Goal: Transaction & Acquisition: Purchase product/service

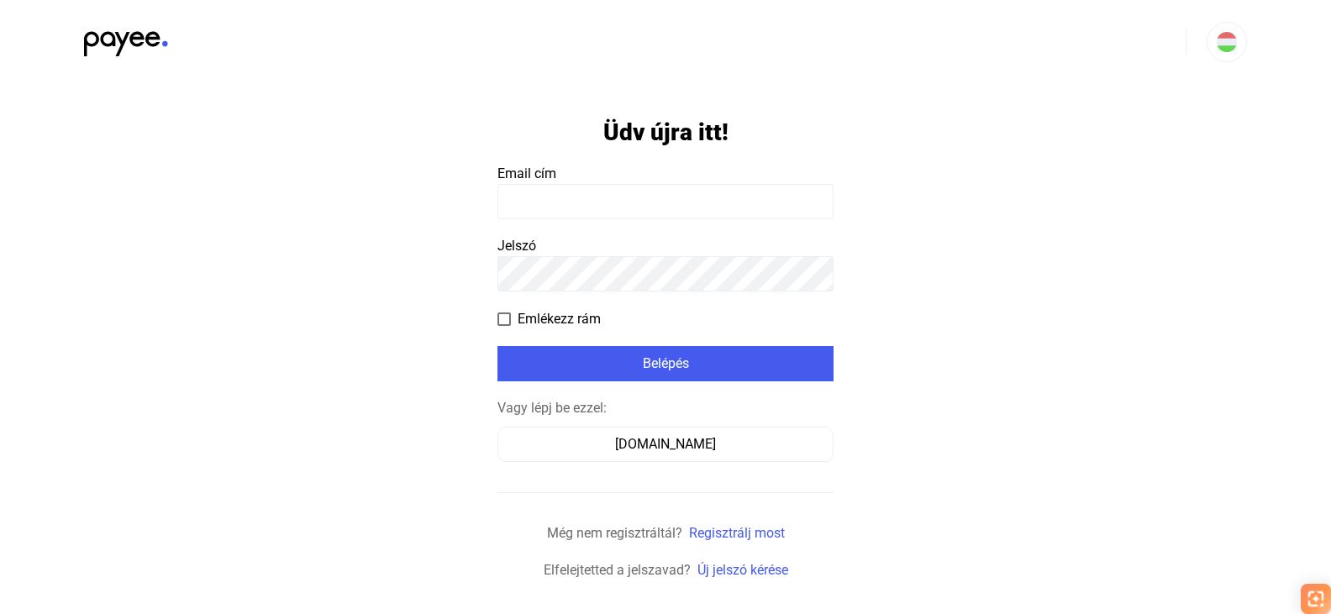
drag, startPoint x: 0, startPoint y: 0, endPoint x: 568, endPoint y: 202, distance: 603.0
click at [568, 202] on input at bounding box center [665, 201] width 336 height 35
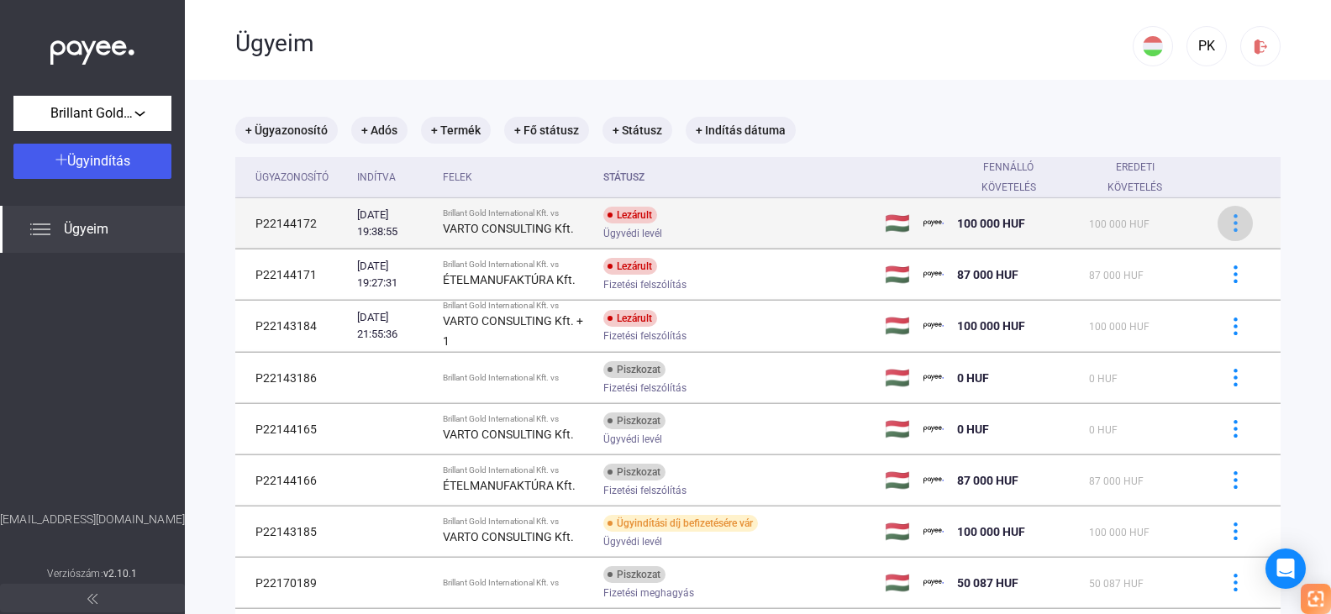
click at [1227, 223] on img at bounding box center [1236, 223] width 18 height 18
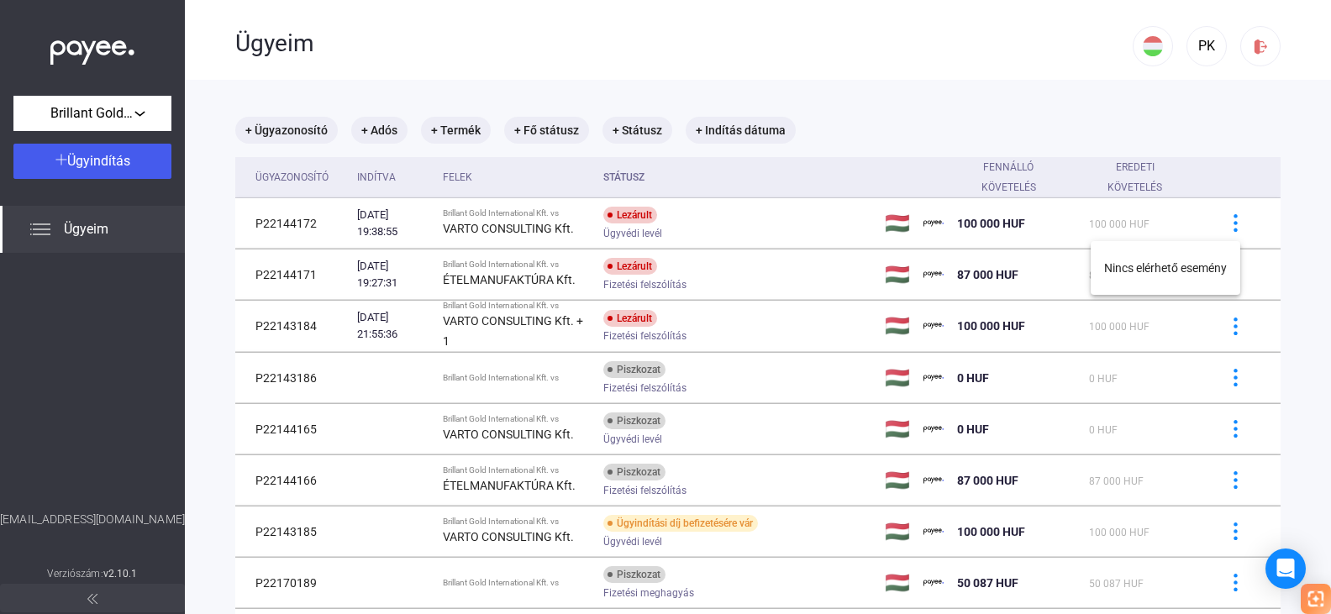
click at [566, 225] on div at bounding box center [665, 307] width 1331 height 614
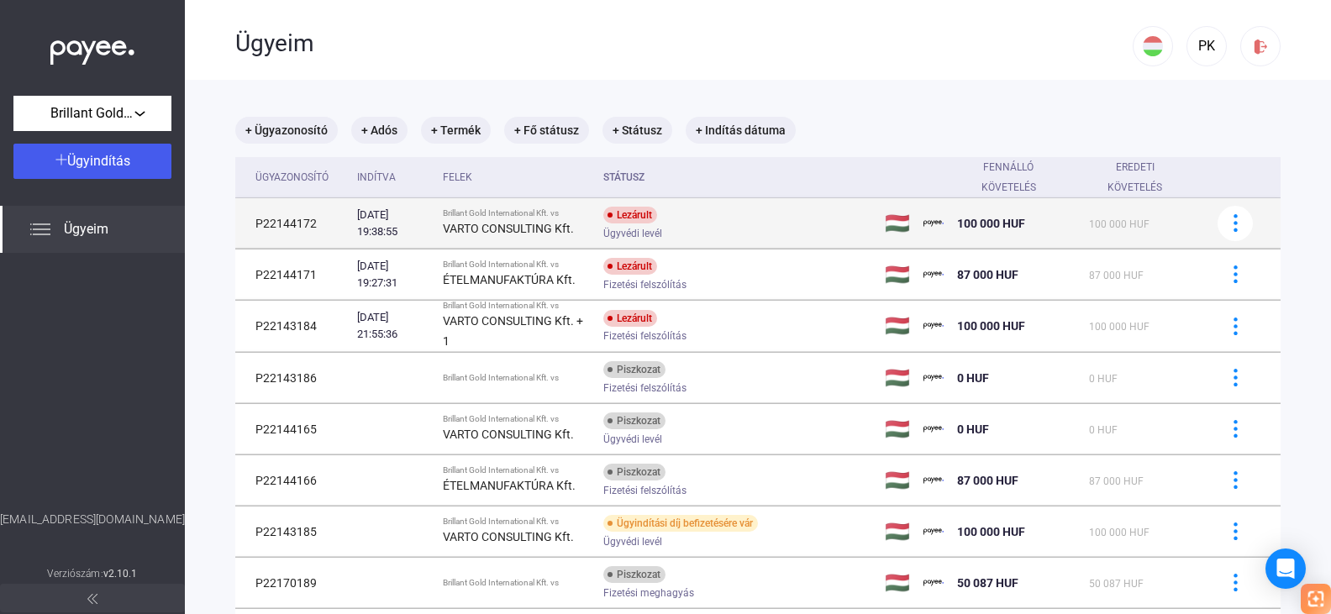
click at [363, 223] on div "[DATE] 19:38:55" at bounding box center [393, 224] width 72 height 34
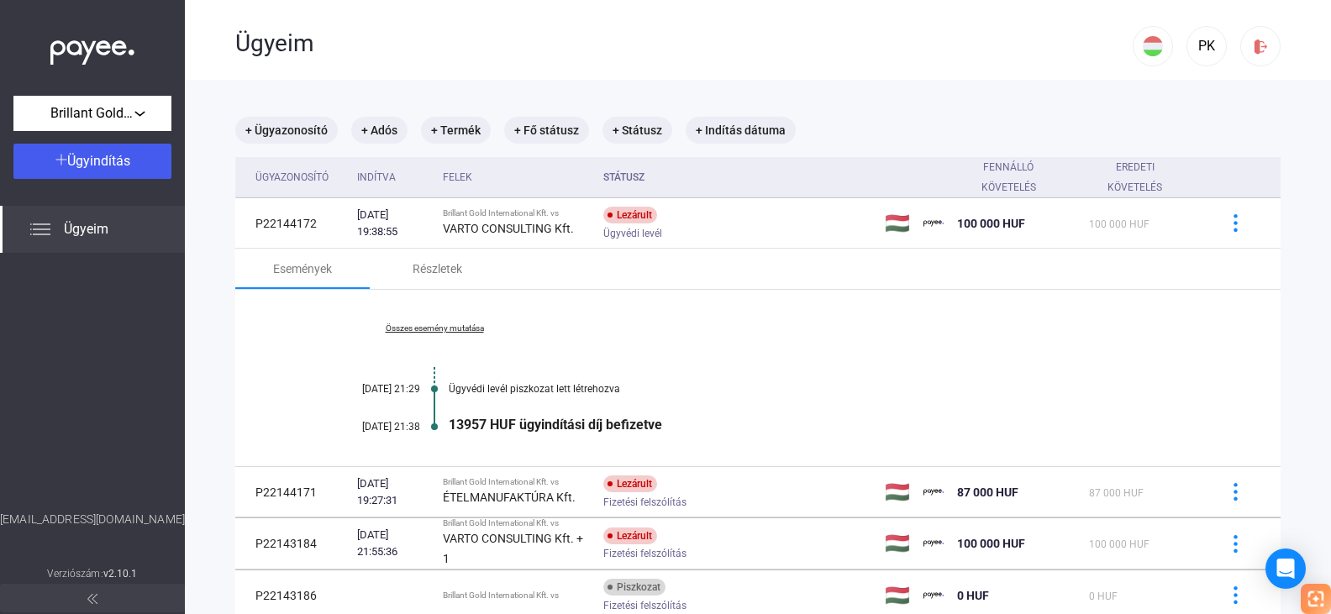
click at [469, 330] on link "Összes esemény mutatása" at bounding box center [434, 328] width 230 height 10
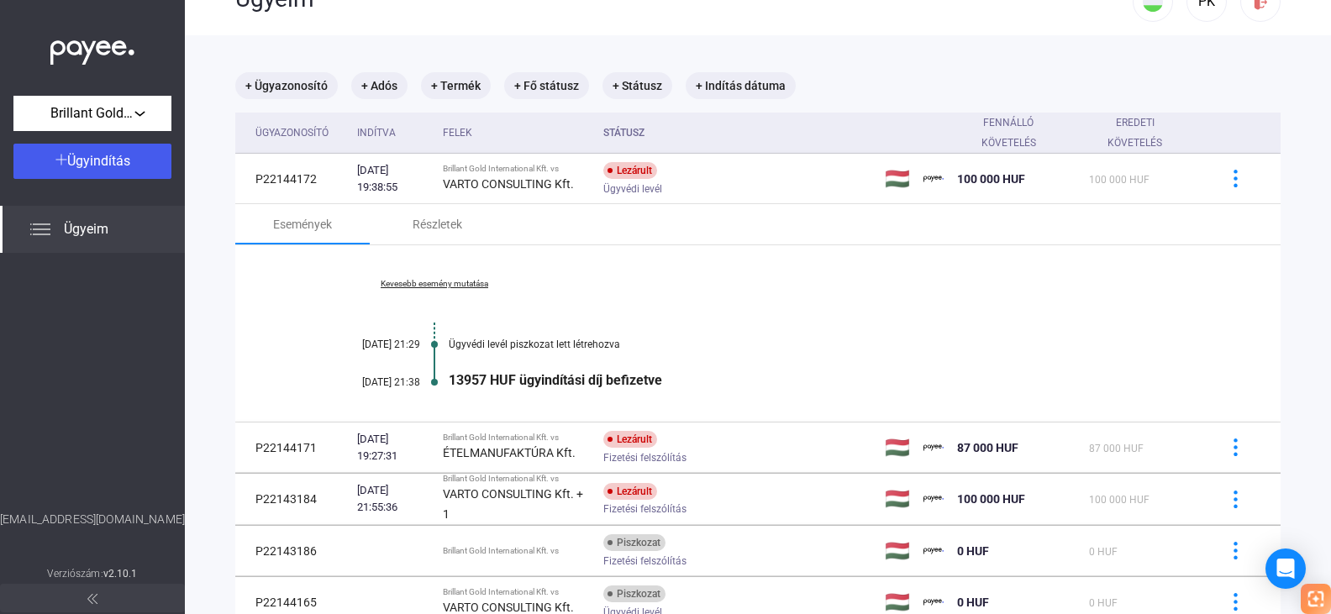
scroll to position [84, 0]
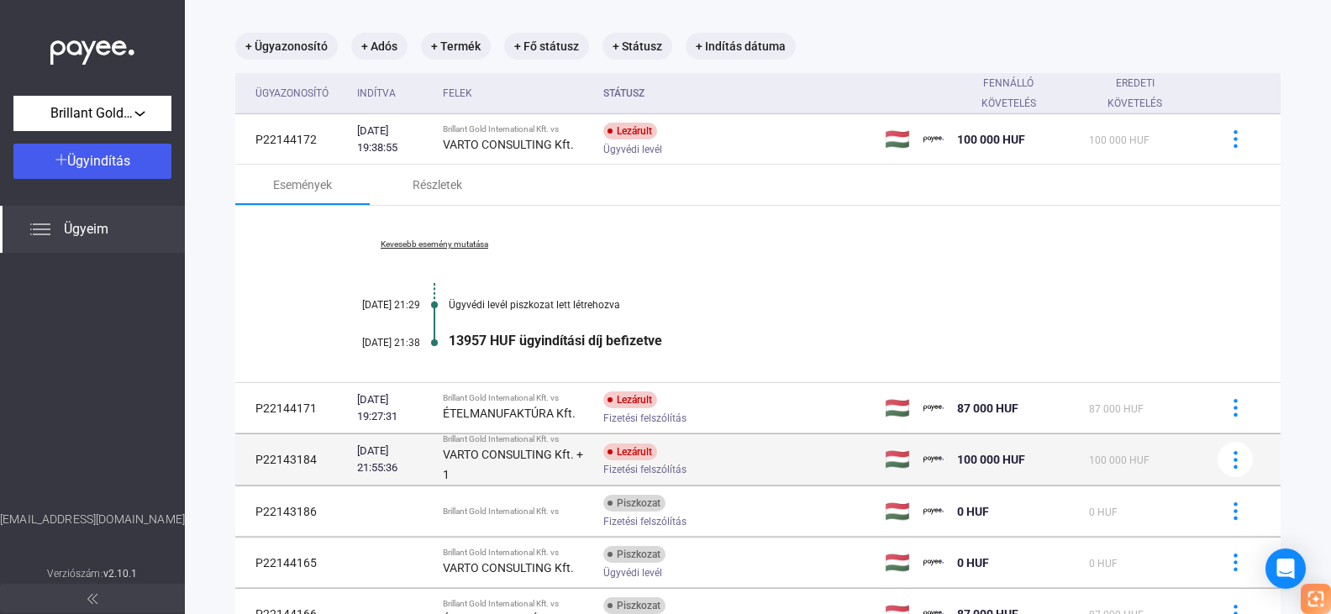
click at [548, 461] on div "VARTO CONSULTING Kft. + 1" at bounding box center [516, 464] width 146 height 40
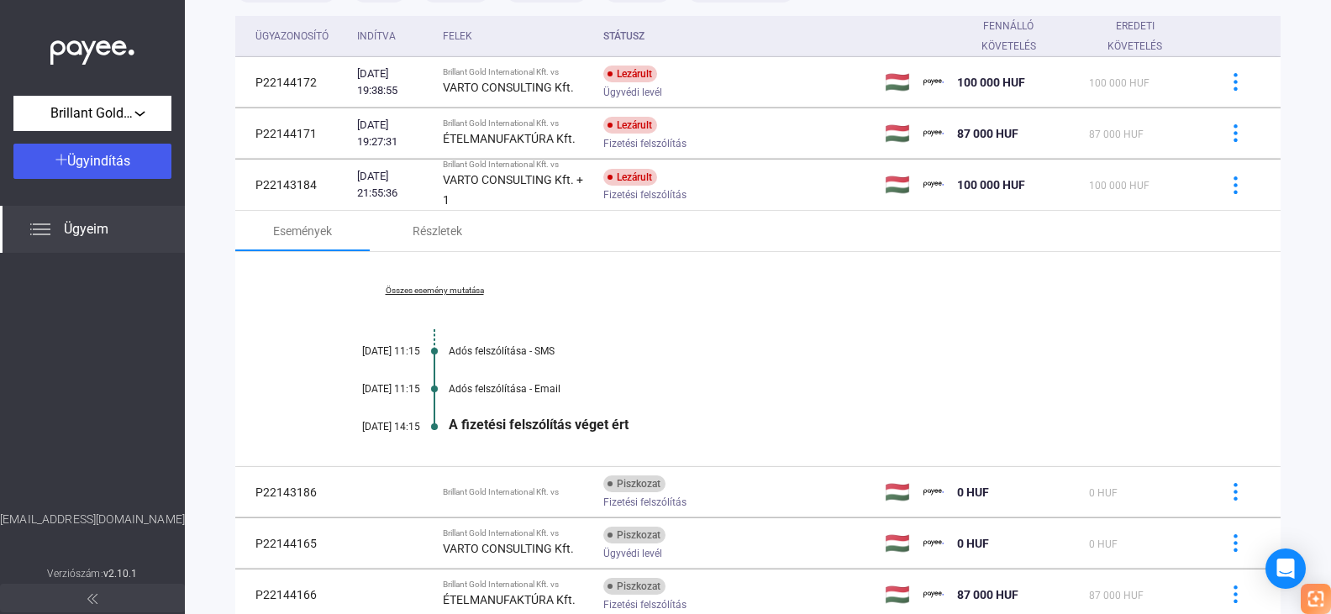
scroll to position [252, 0]
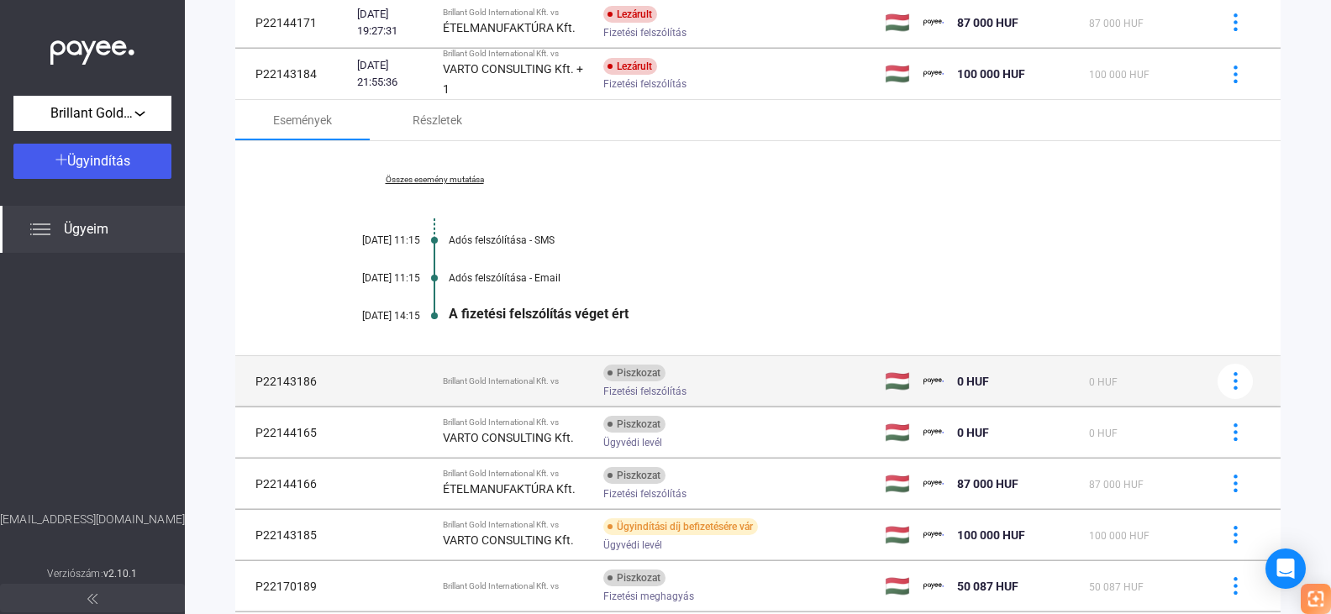
click at [550, 395] on td "Brillant Gold International Kft. vs" at bounding box center [516, 381] width 160 height 50
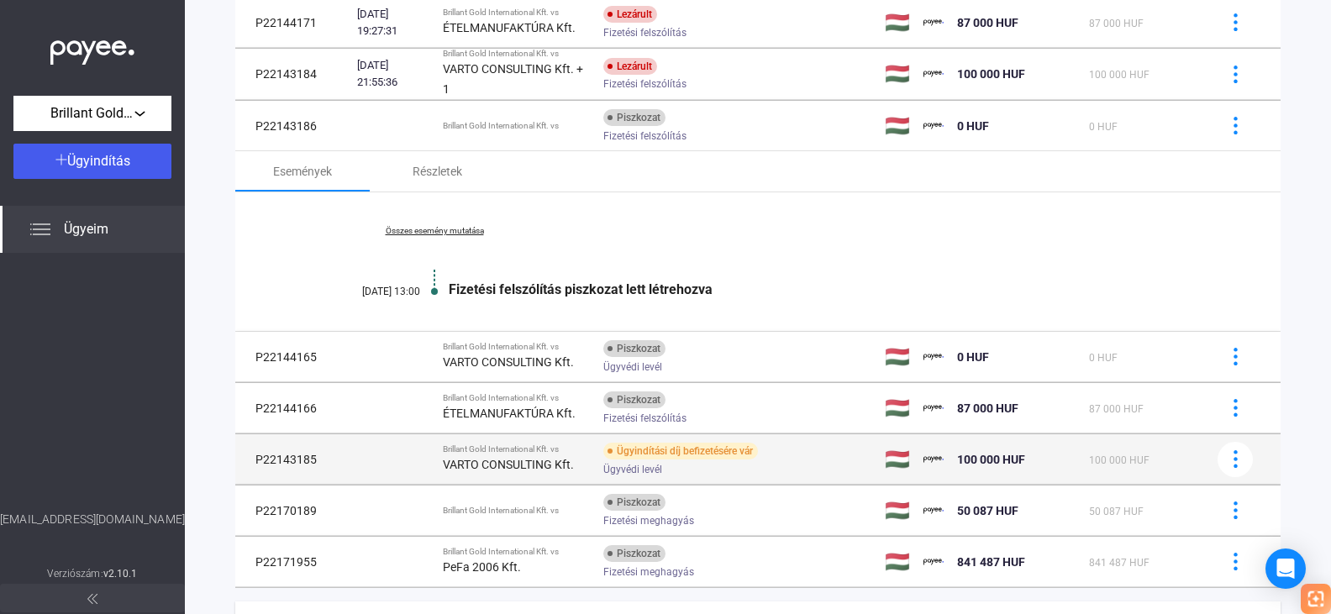
click at [574, 475] on td "Brillant Gold International Kft. vs VARTO CONSULTING Kft." at bounding box center [516, 459] width 160 height 50
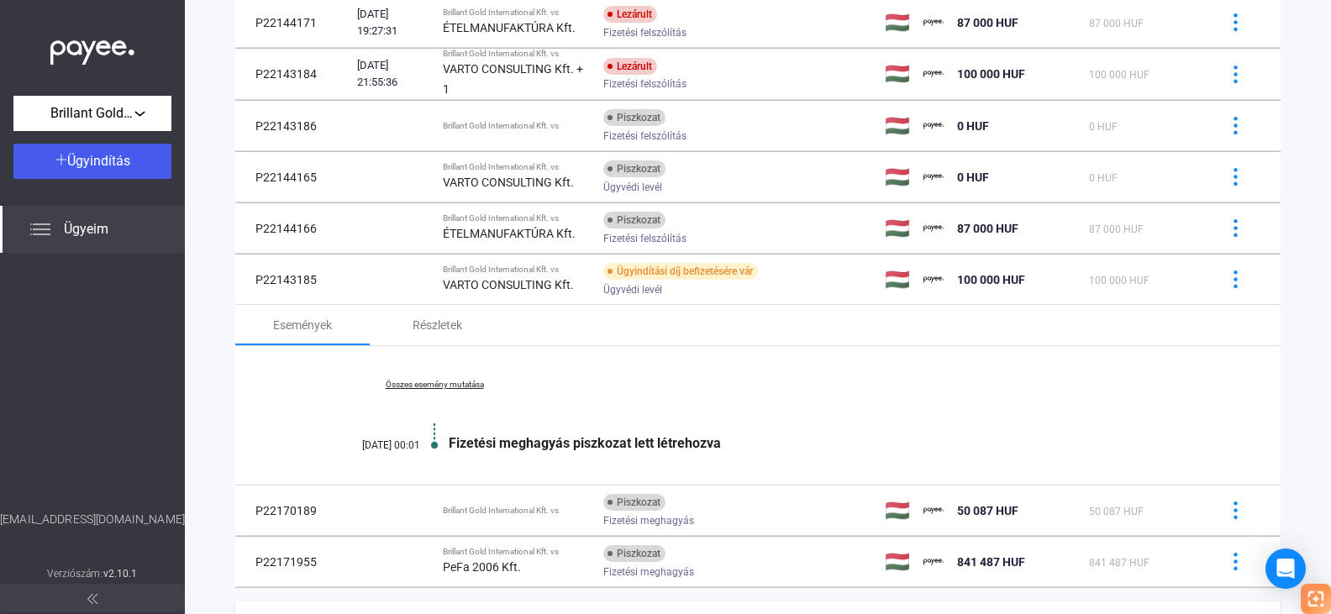
click at [478, 387] on link "Összes esemény mutatása" at bounding box center [434, 385] width 230 height 10
click at [478, 387] on link "Kevesebb esemény mutatása" at bounding box center [434, 385] width 230 height 10
click at [439, 325] on div "Részletek" at bounding box center [438, 325] width 50 height 20
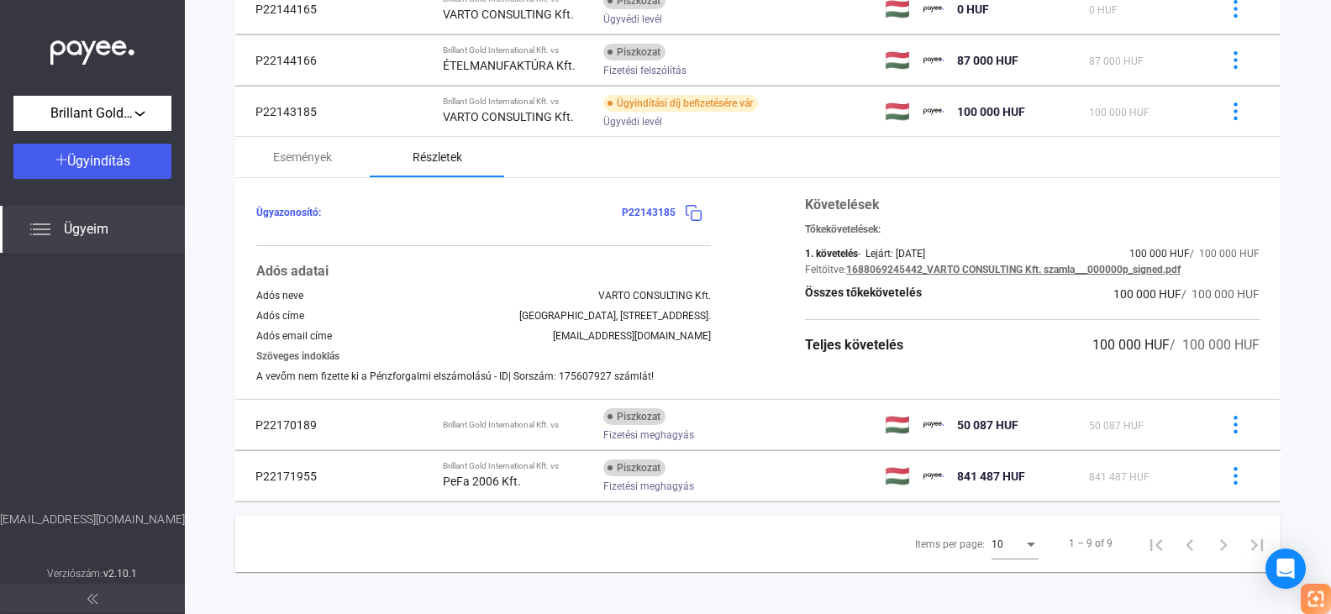
scroll to position [429, 0]
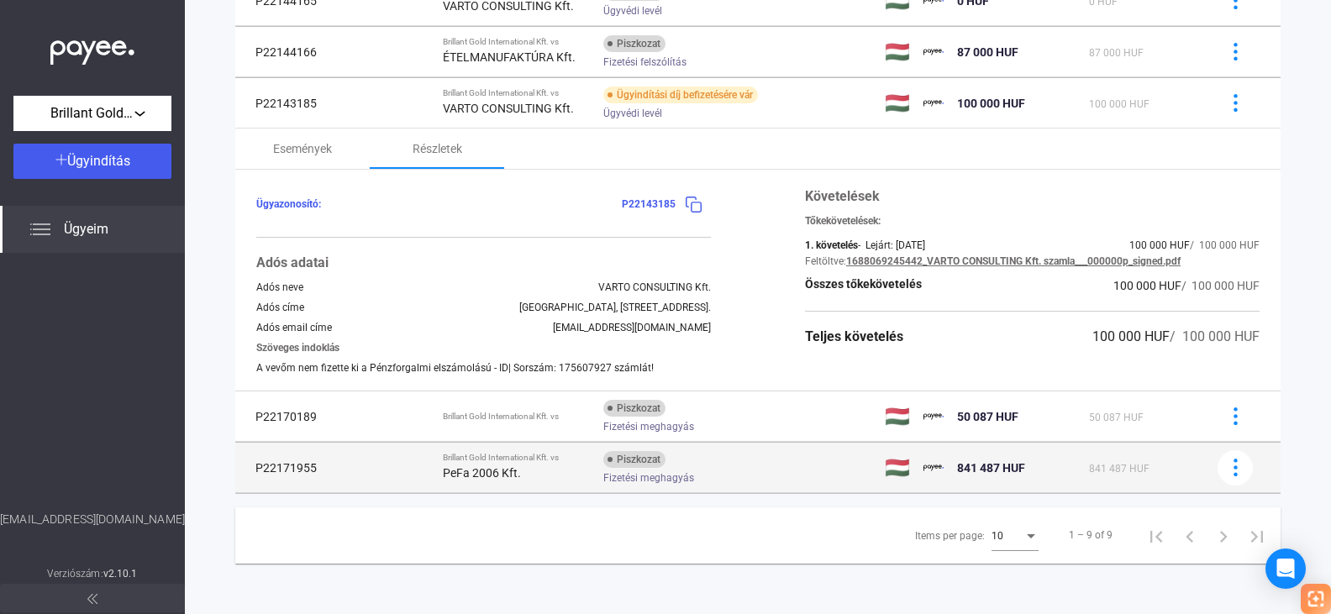
click at [564, 471] on div "PeFa 2006 Kft." at bounding box center [516, 473] width 146 height 20
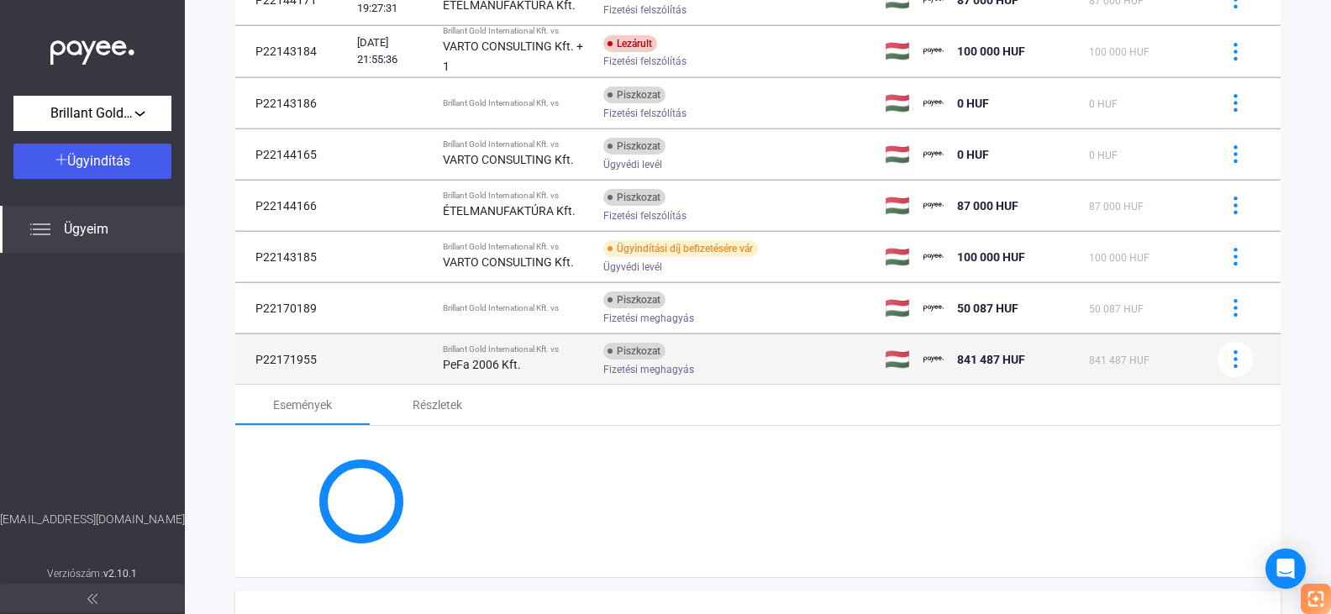
scroll to position [346, 0]
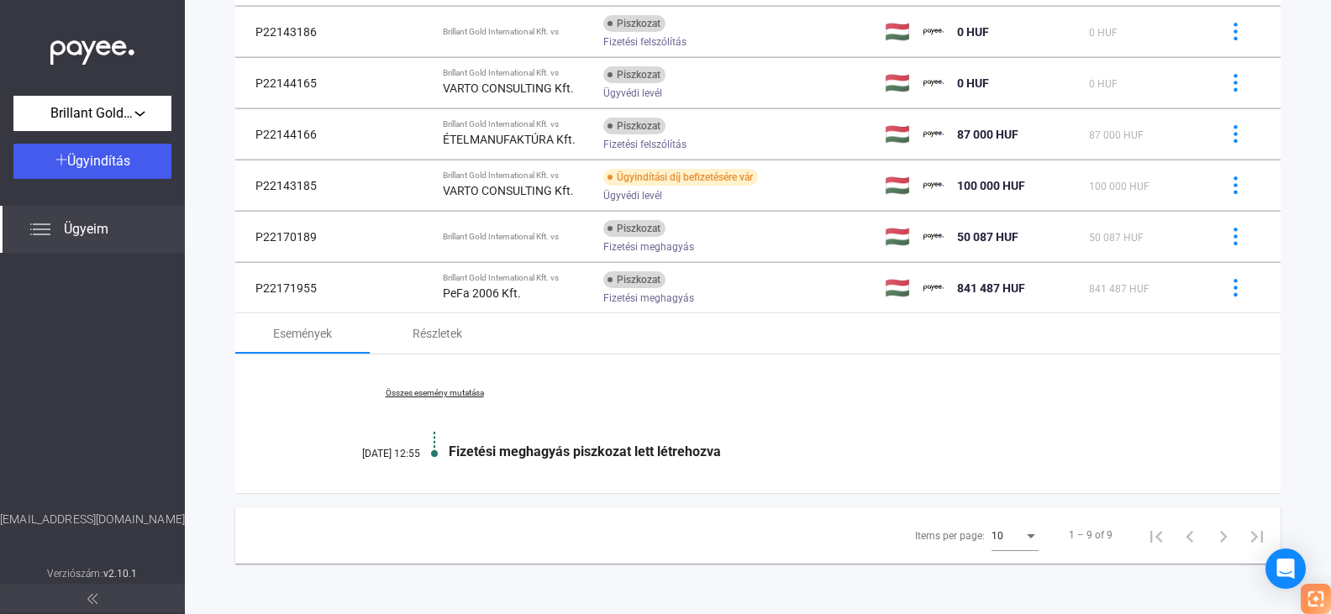
click at [479, 392] on link "Összes esemény mutatása" at bounding box center [434, 393] width 230 height 10
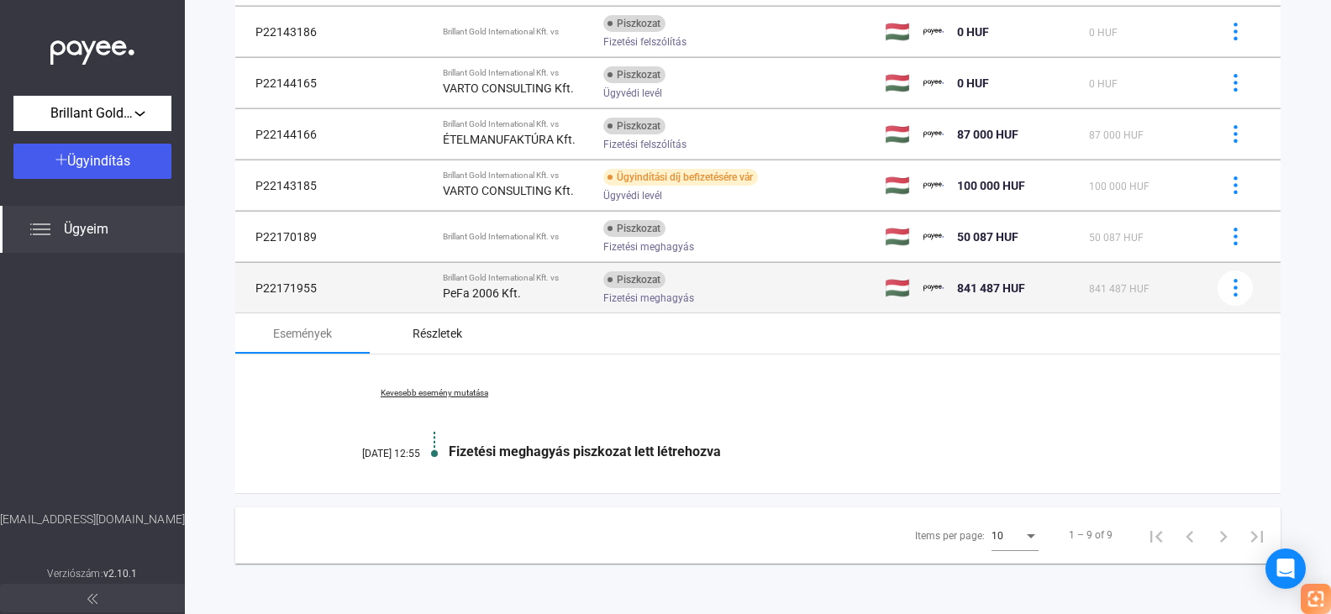
click at [438, 336] on div "Részletek" at bounding box center [438, 333] width 50 height 20
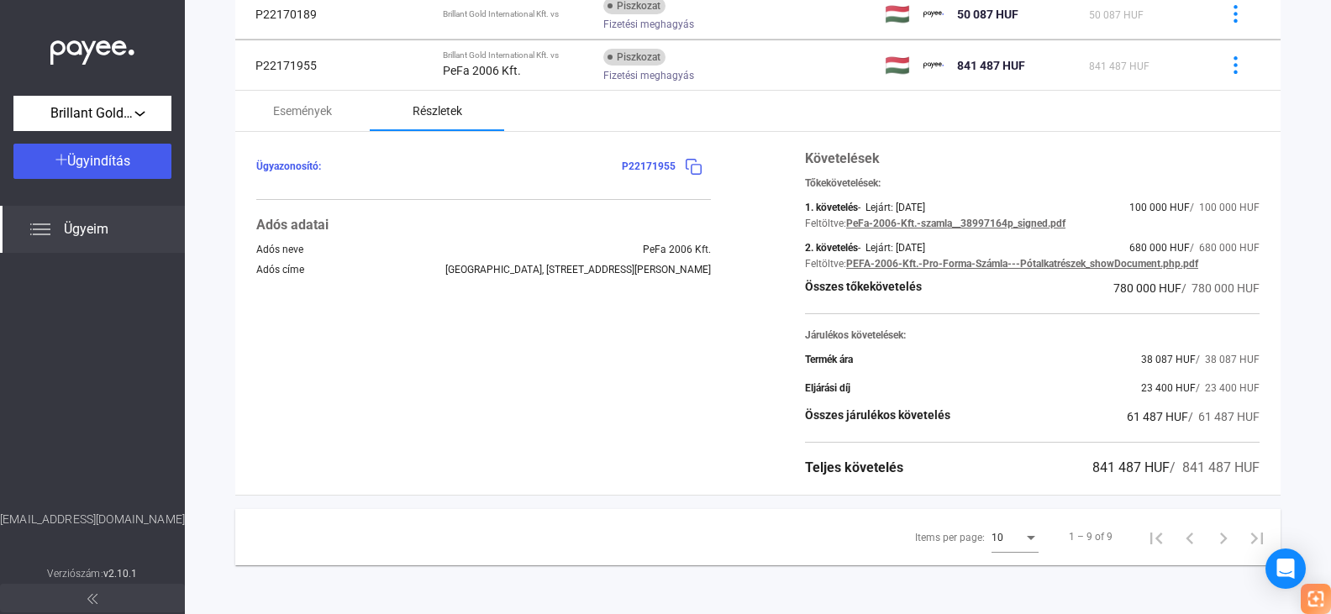
scroll to position [571, 0]
click at [686, 164] on img at bounding box center [694, 165] width 18 height 18
click at [685, 167] on img at bounding box center [694, 165] width 18 height 18
click at [147, 113] on div "Brillant Gold International Kft." at bounding box center [92, 113] width 148 height 21
click at [308, 233] on div at bounding box center [665, 307] width 1331 height 614
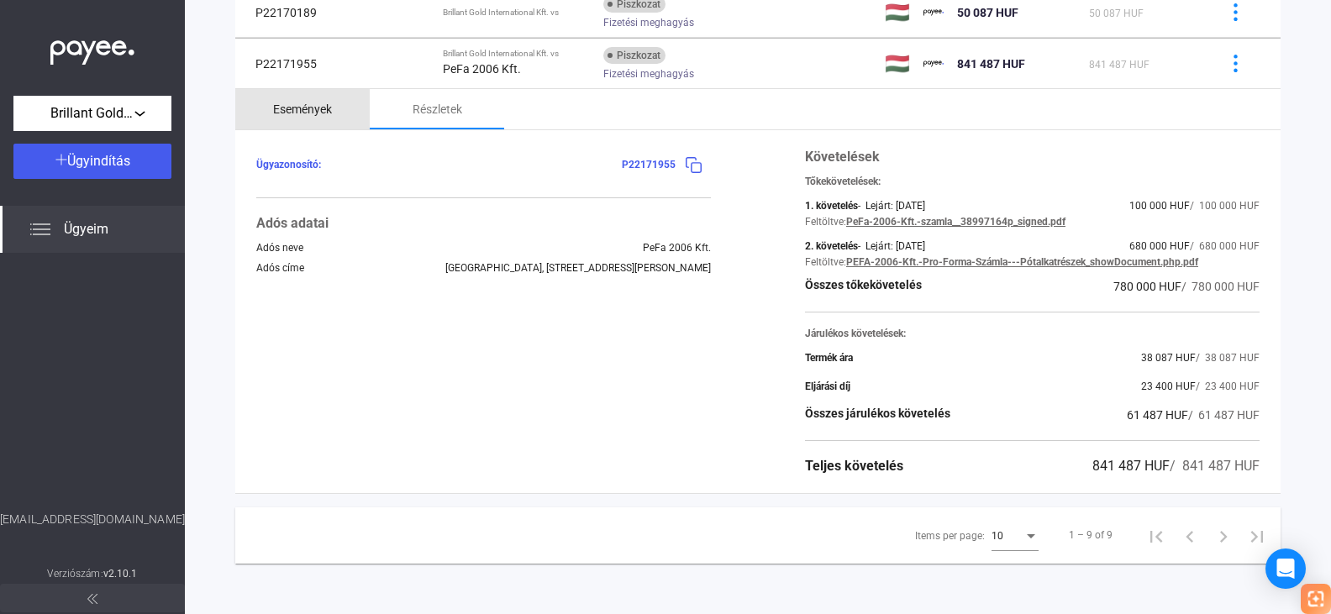
click at [319, 107] on div "Események" at bounding box center [302, 109] width 59 height 20
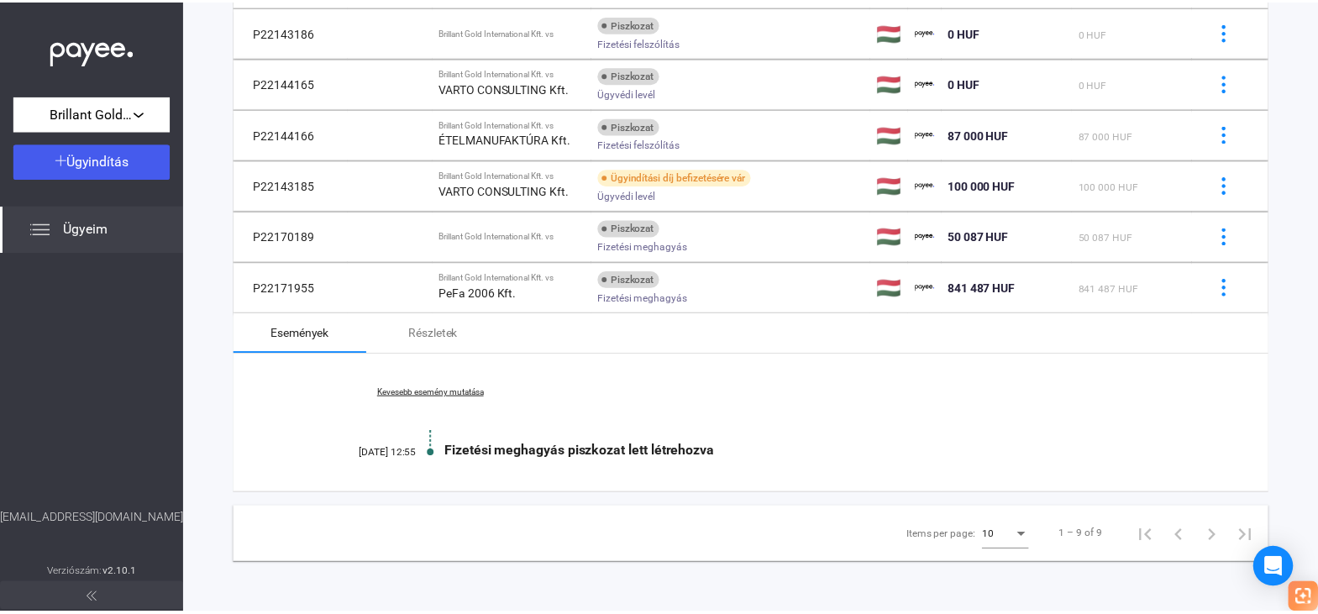
scroll to position [346, 0]
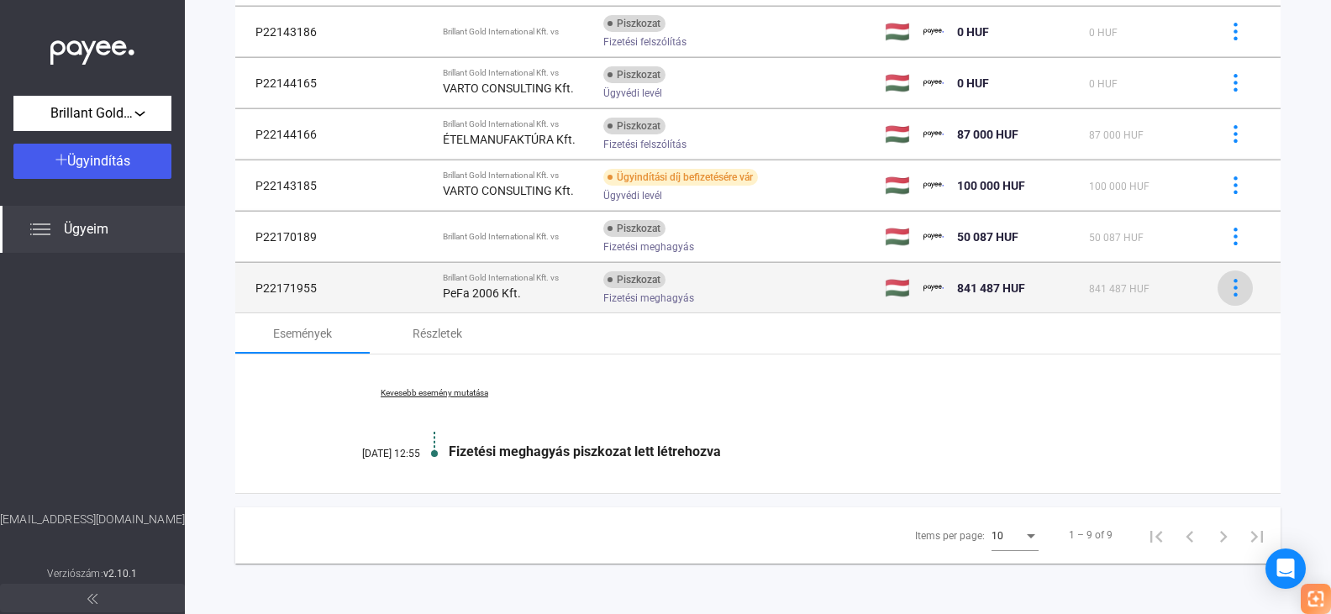
click at [1227, 287] on img at bounding box center [1236, 288] width 18 height 18
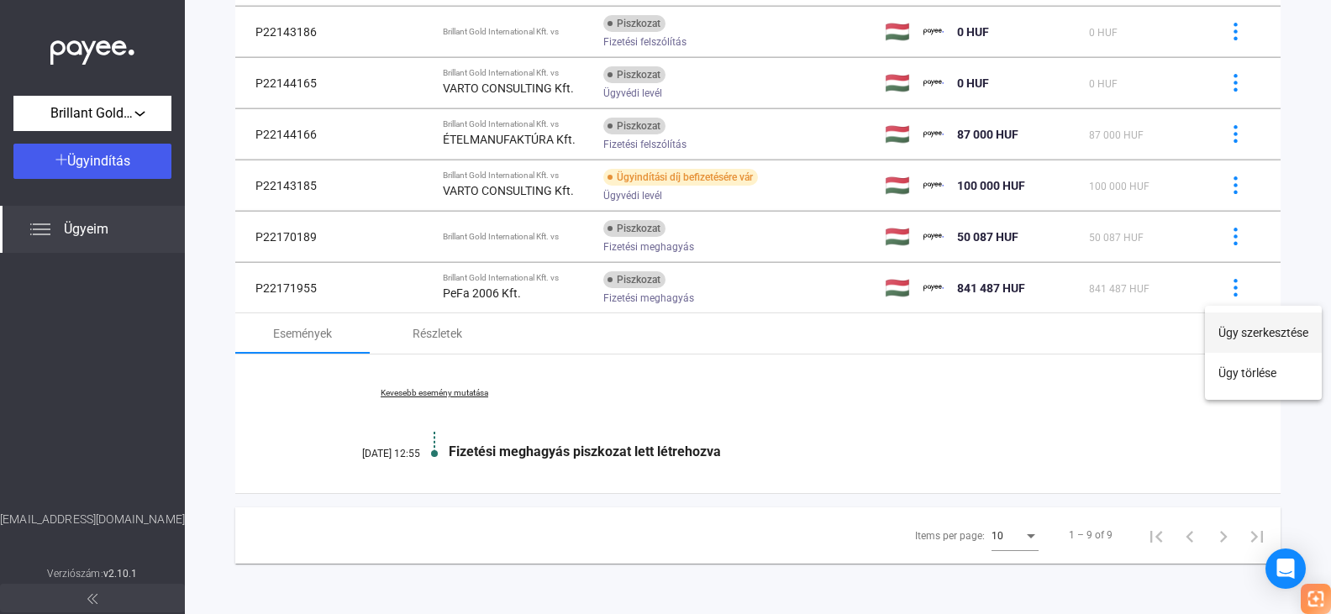
click at [1252, 334] on button "Ügy szerkesztése" at bounding box center [1263, 333] width 117 height 40
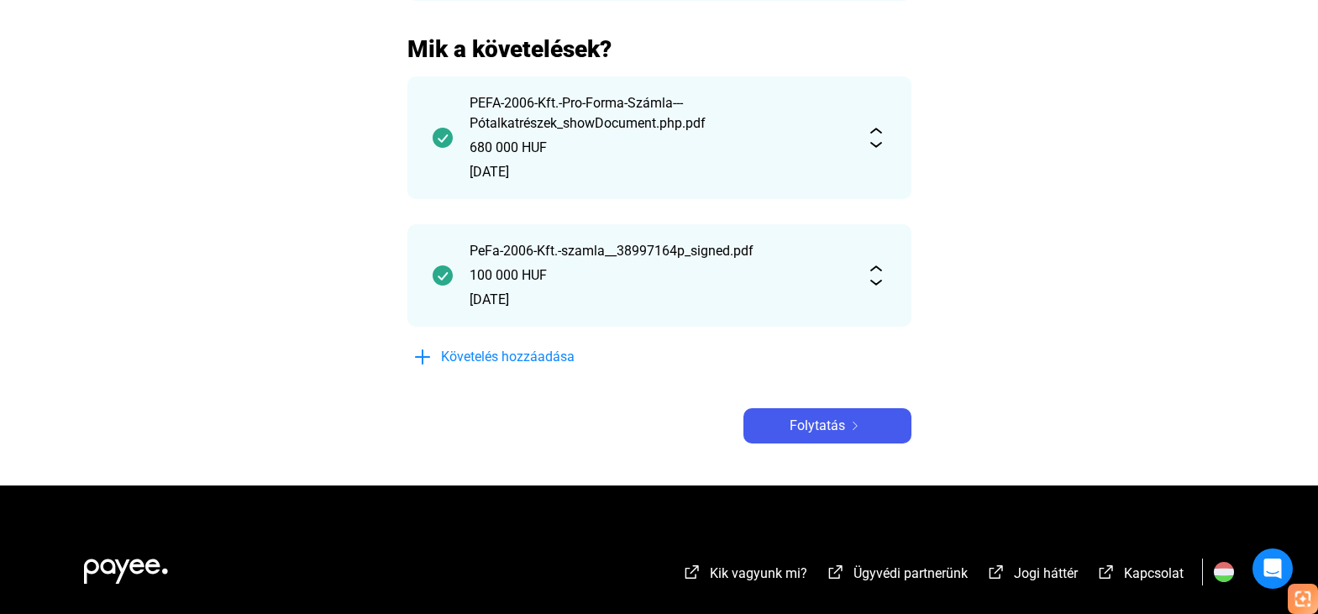
scroll to position [336, 0]
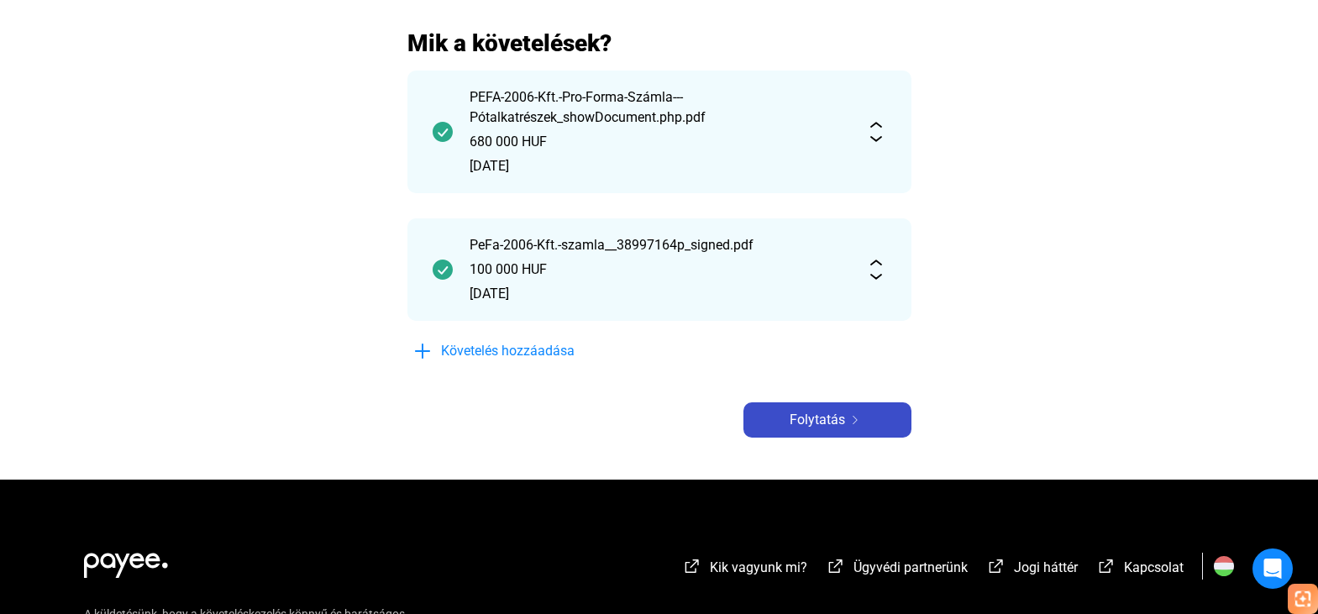
click at [826, 417] on span "Folytatás" at bounding box center [817, 420] width 55 height 20
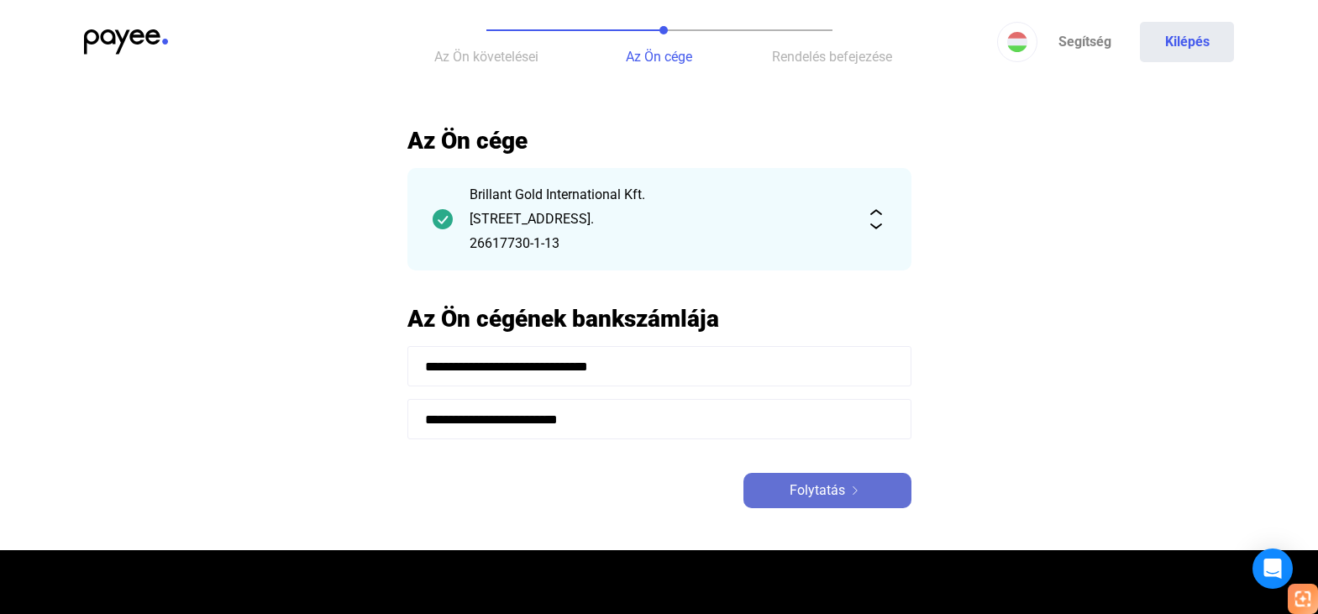
click at [822, 487] on span "Folytatás" at bounding box center [817, 491] width 55 height 20
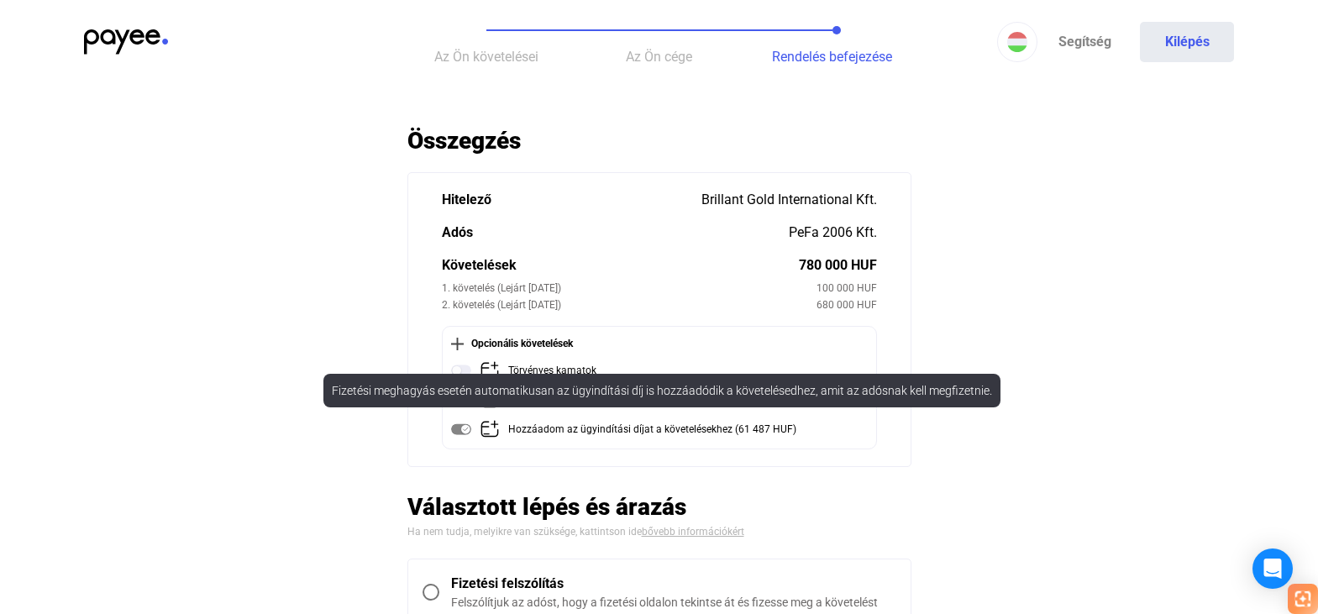
click at [493, 365] on mat-tooltip-component "Fizetési meghagyás esetén automatikusan az ügyindítási díj is hozzáadódik a köv…" at bounding box center [662, 390] width 701 height 57
click at [465, 368] on mat-tooltip-component "Fizetési meghagyás esetén automatikusan az ügyindítási díj is hozzáadódik a köv…" at bounding box center [662, 390] width 701 height 57
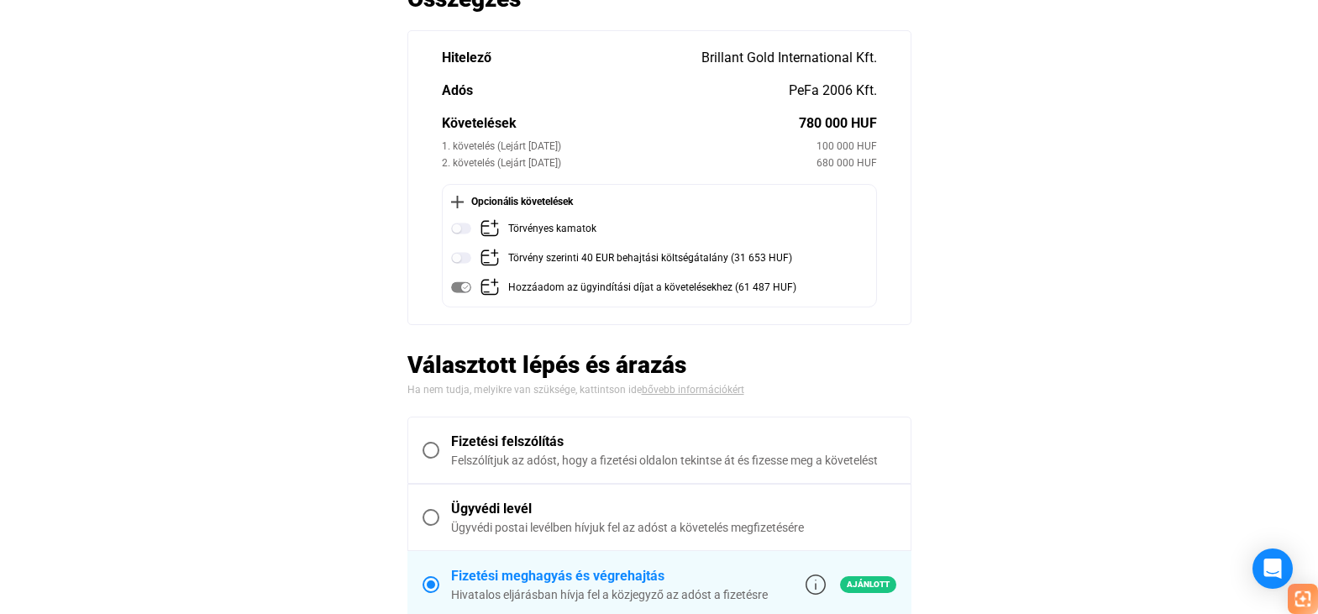
scroll to position [168, 0]
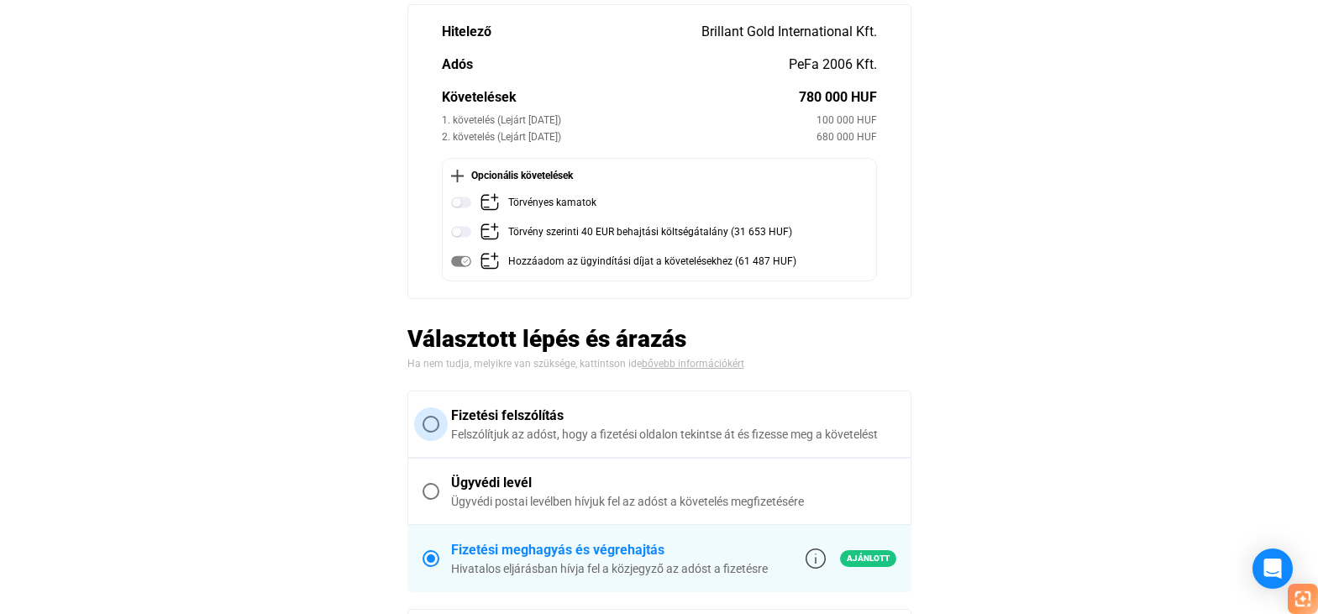
click at [429, 424] on span at bounding box center [431, 424] width 17 height 17
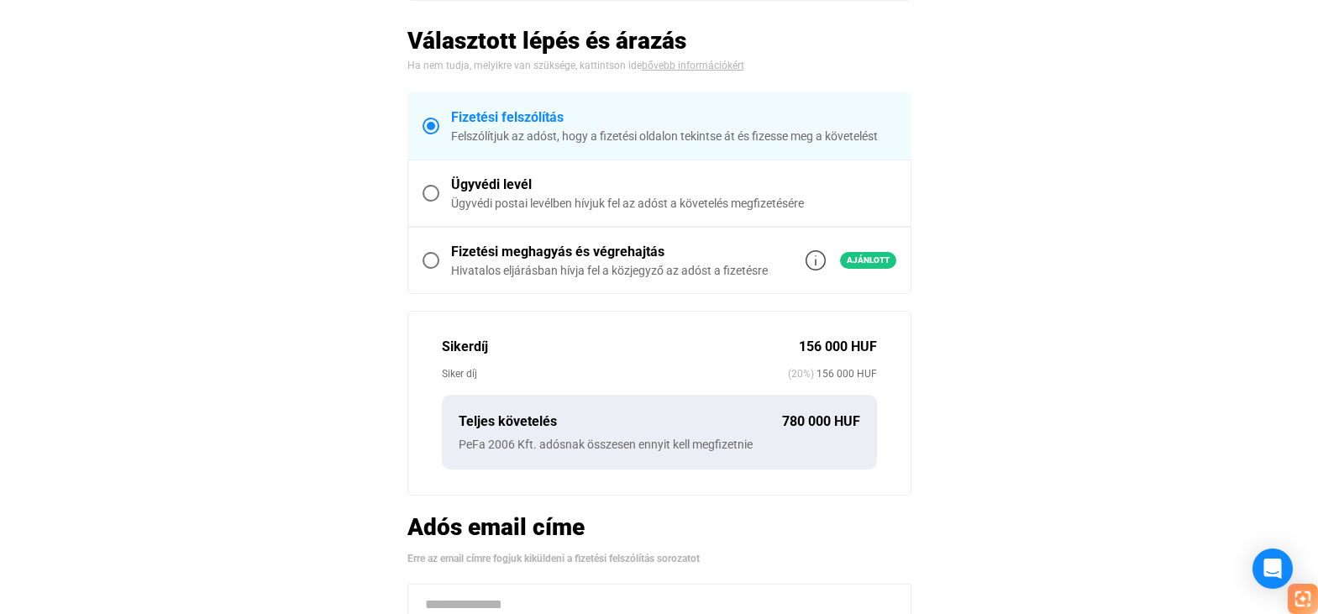
scroll to position [336, 0]
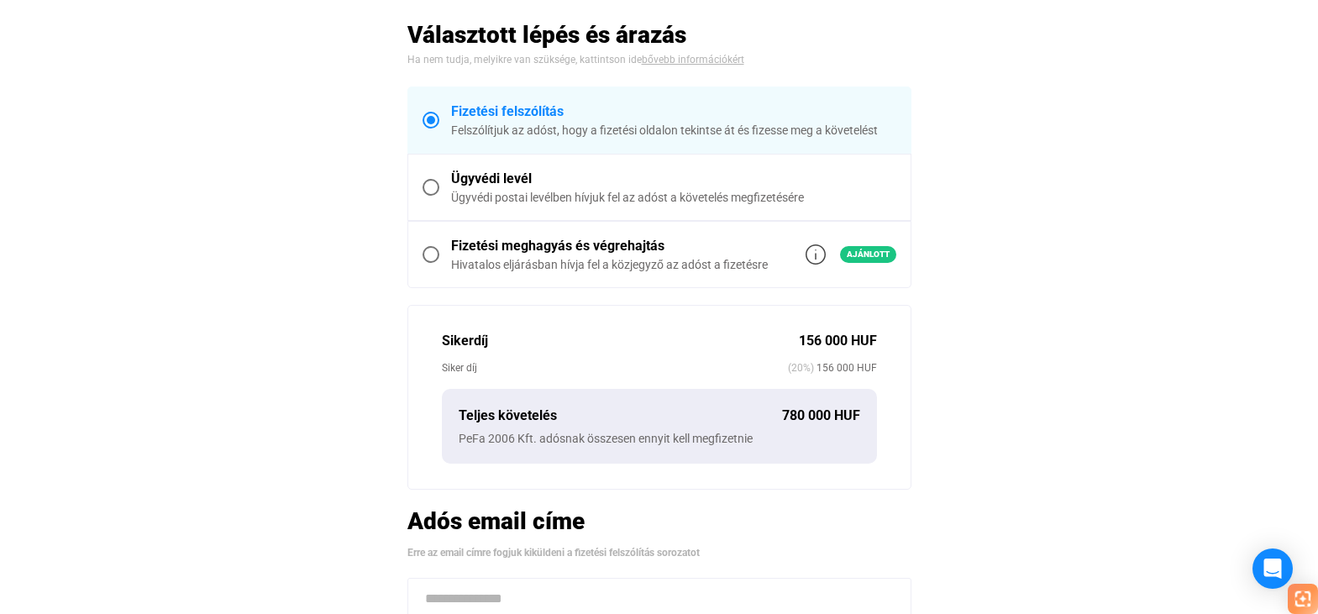
click at [438, 185] on span at bounding box center [431, 187] width 17 height 17
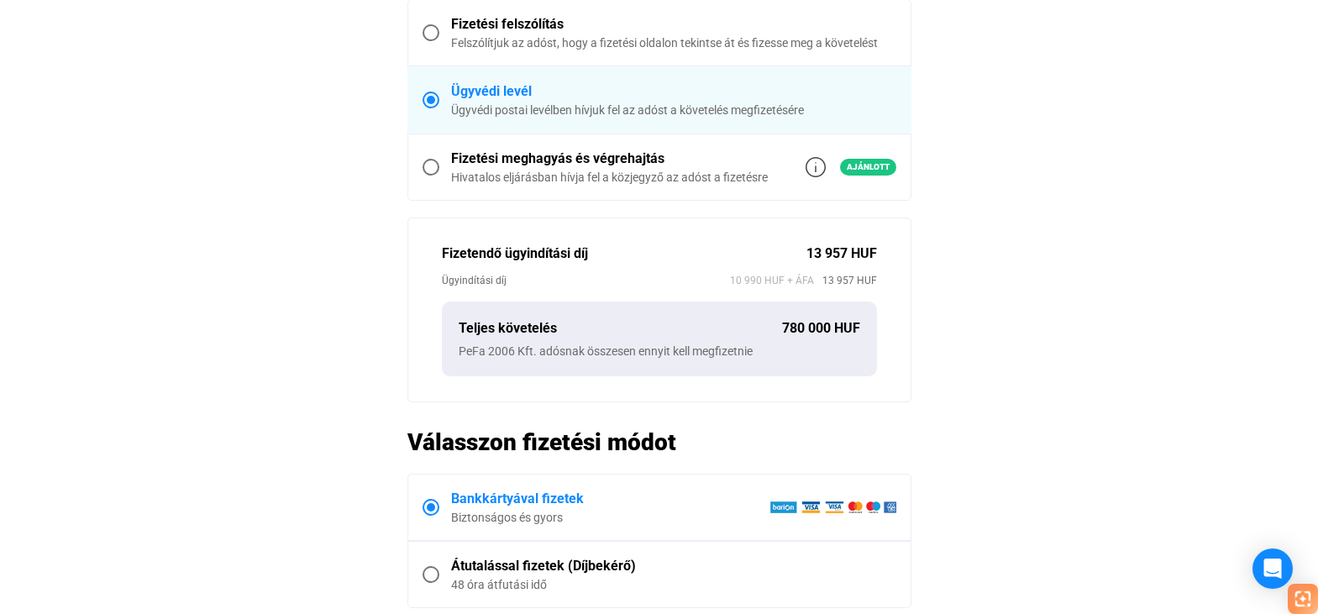
scroll to position [527, 0]
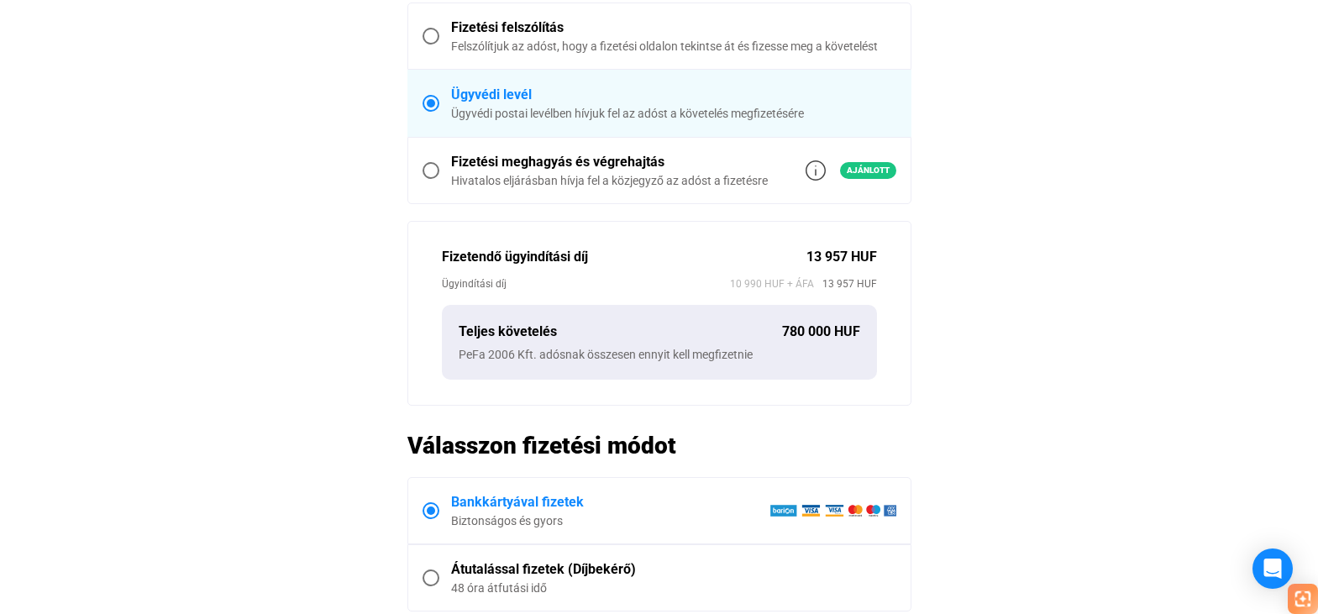
click at [433, 173] on span at bounding box center [431, 170] width 17 height 17
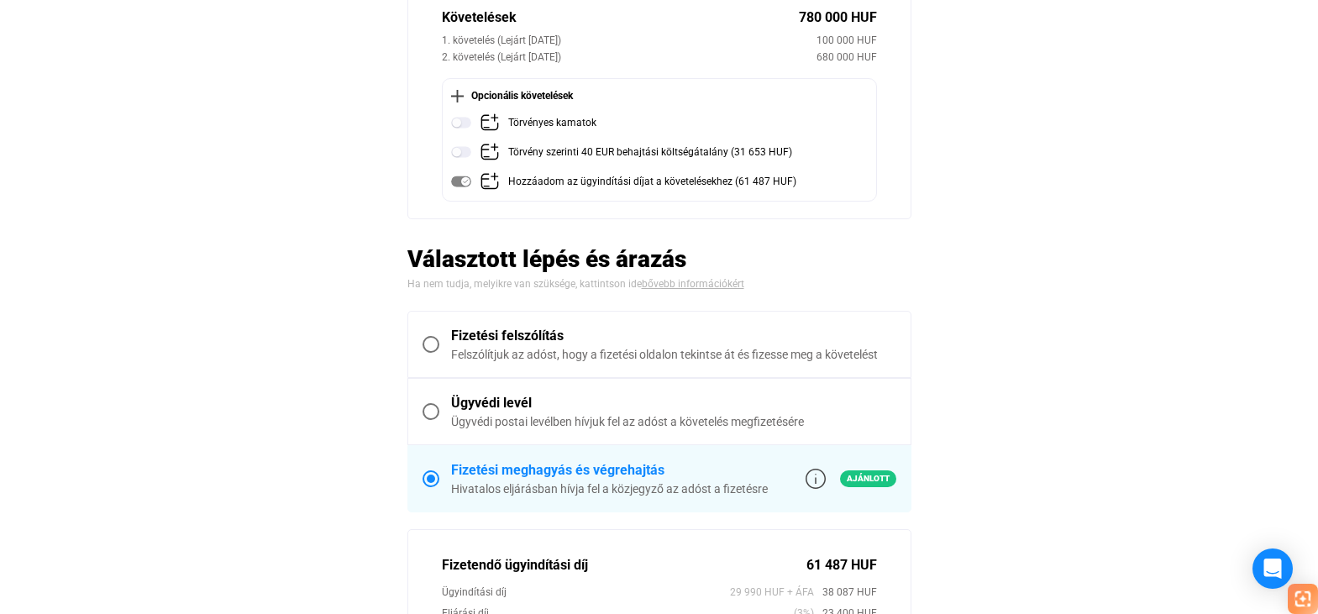
scroll to position [220, 0]
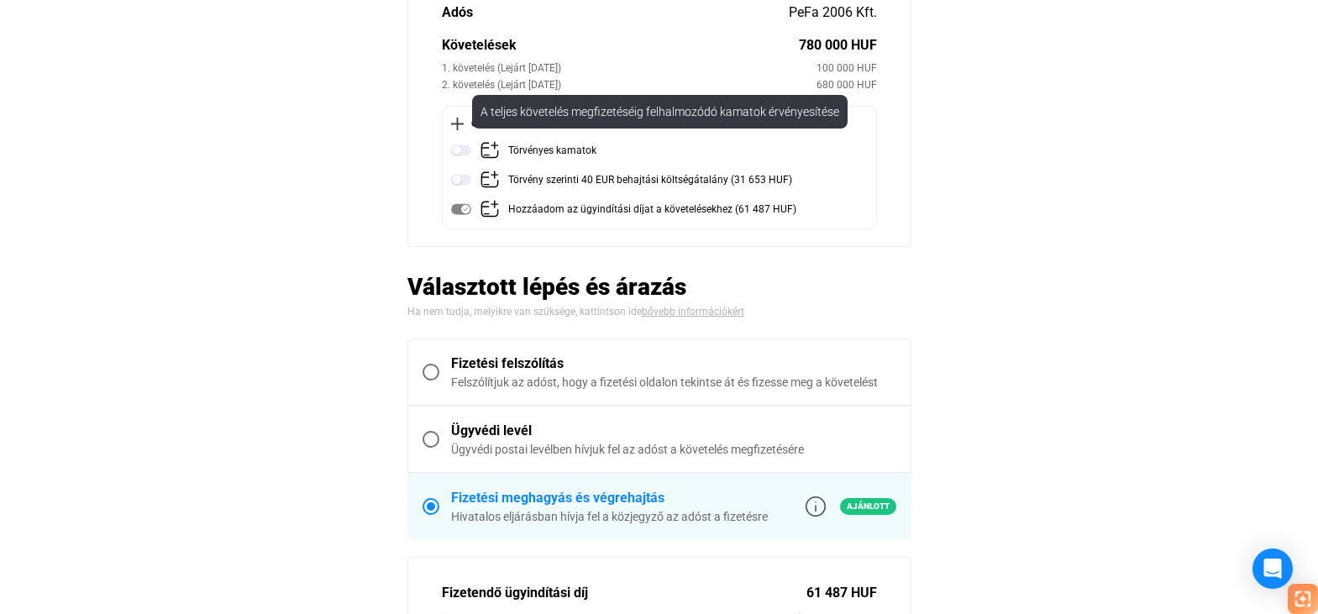
click at [513, 147] on div "Törvényes kamatok" at bounding box center [552, 150] width 88 height 21
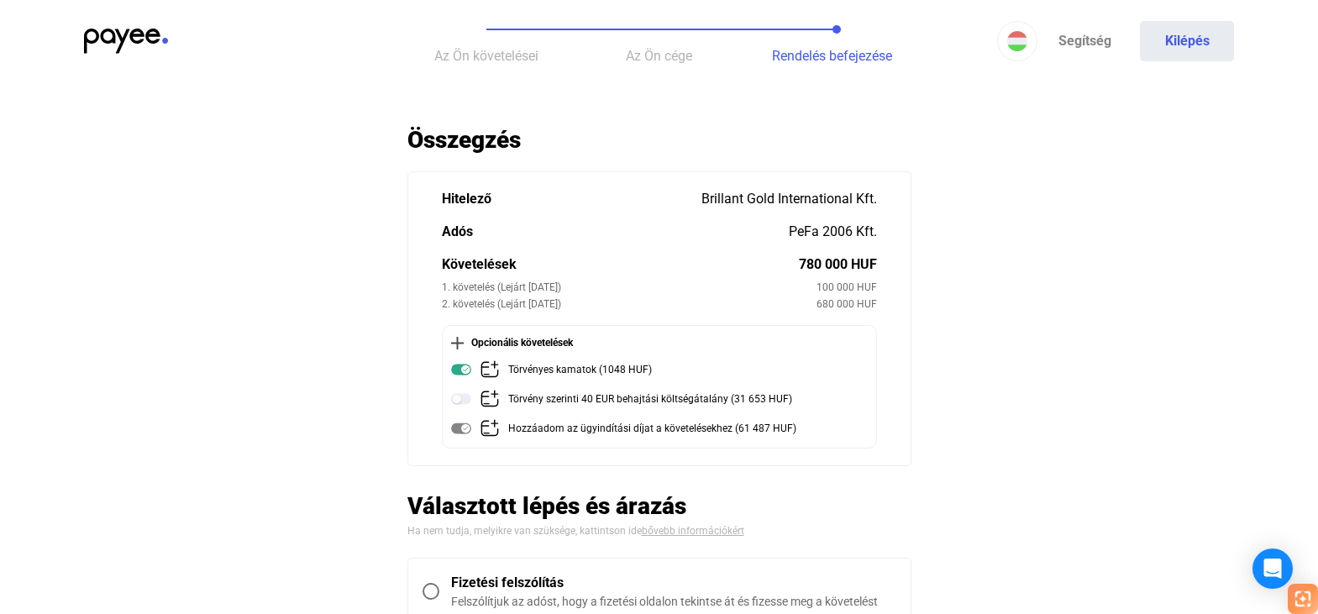
scroll to position [0, 0]
click at [513, 47] on button "Az Ön követelései" at bounding box center [486, 42] width 173 height 84
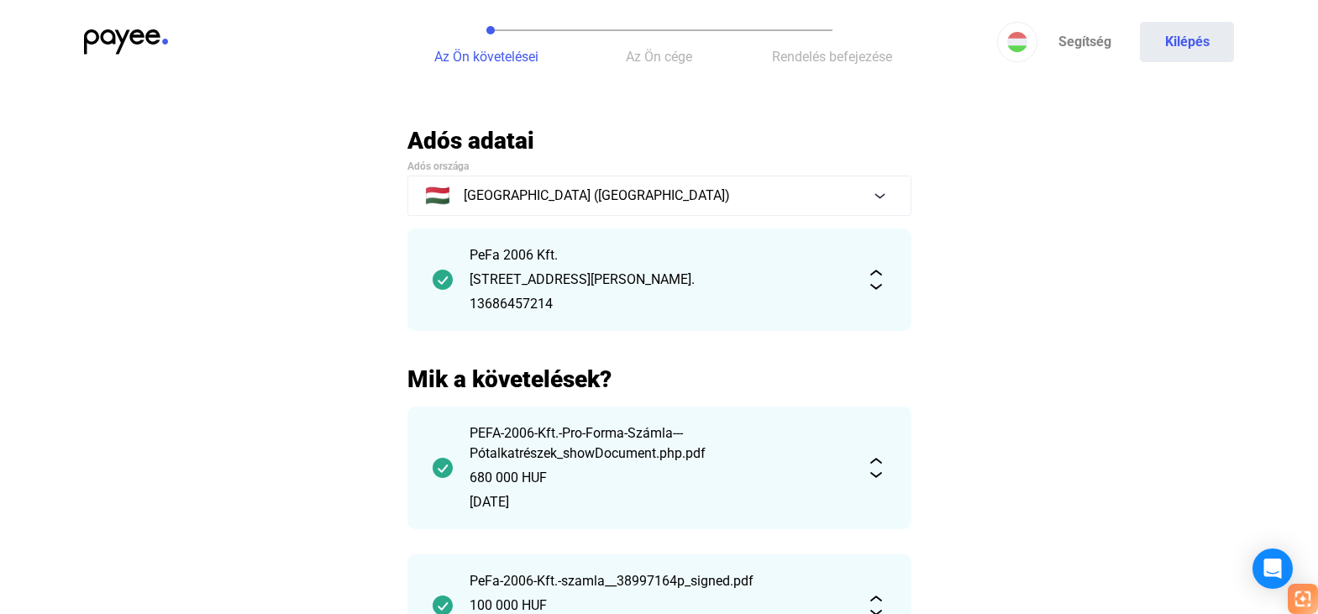
click at [871, 288] on img at bounding box center [876, 280] width 20 height 20
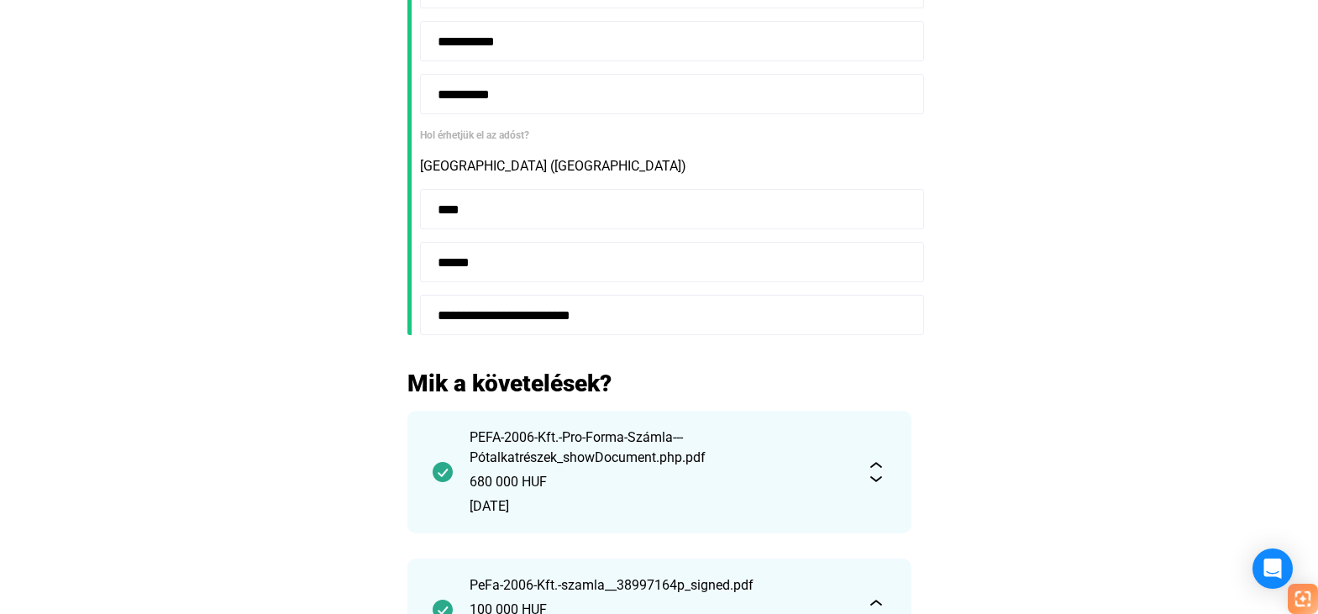
scroll to position [504, 0]
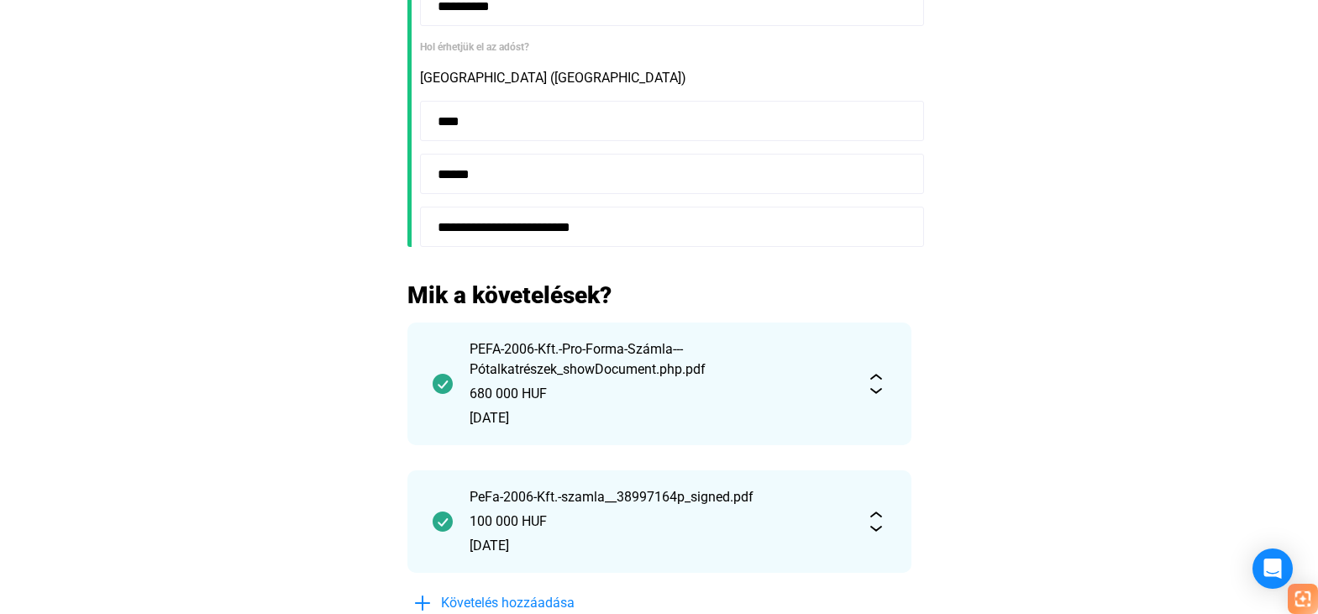
click at [876, 394] on div "PEFA-2006-Kft.-Pro-Forma-Számla---Pótalkatrészek_showDocument.php.pdf 680 000 H…" at bounding box center [660, 384] width 504 height 123
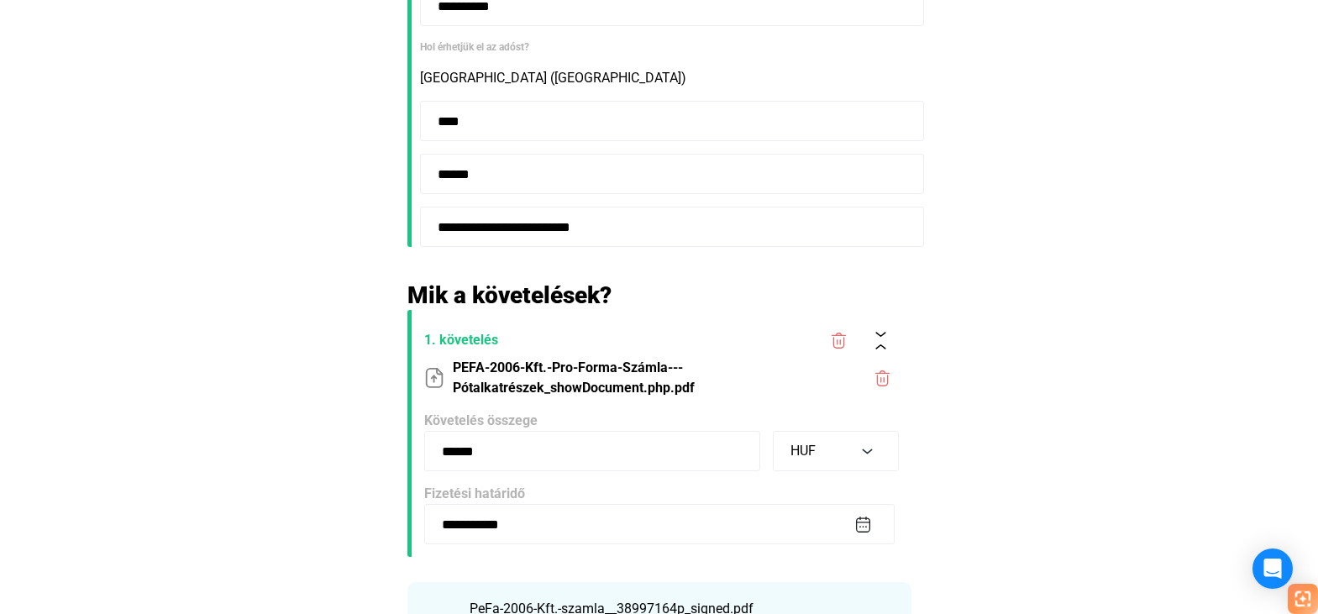
click at [860, 531] on input "**********" at bounding box center [659, 524] width 471 height 40
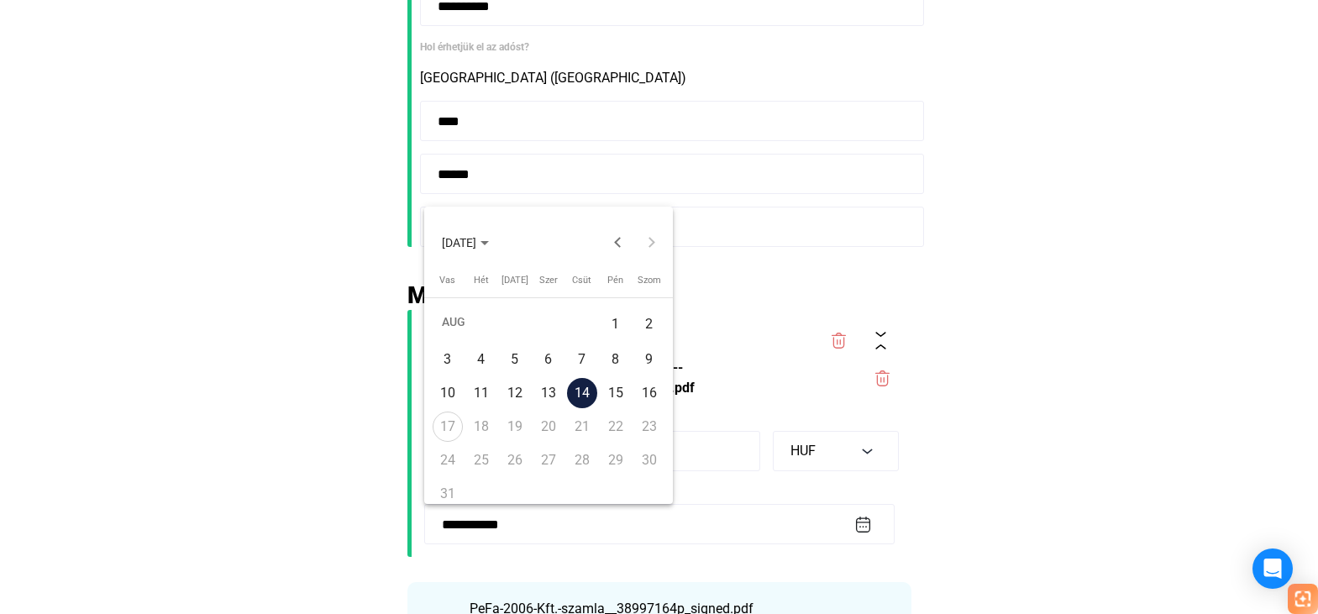
click at [621, 391] on div "15" at bounding box center [616, 393] width 30 height 30
type input "**********"
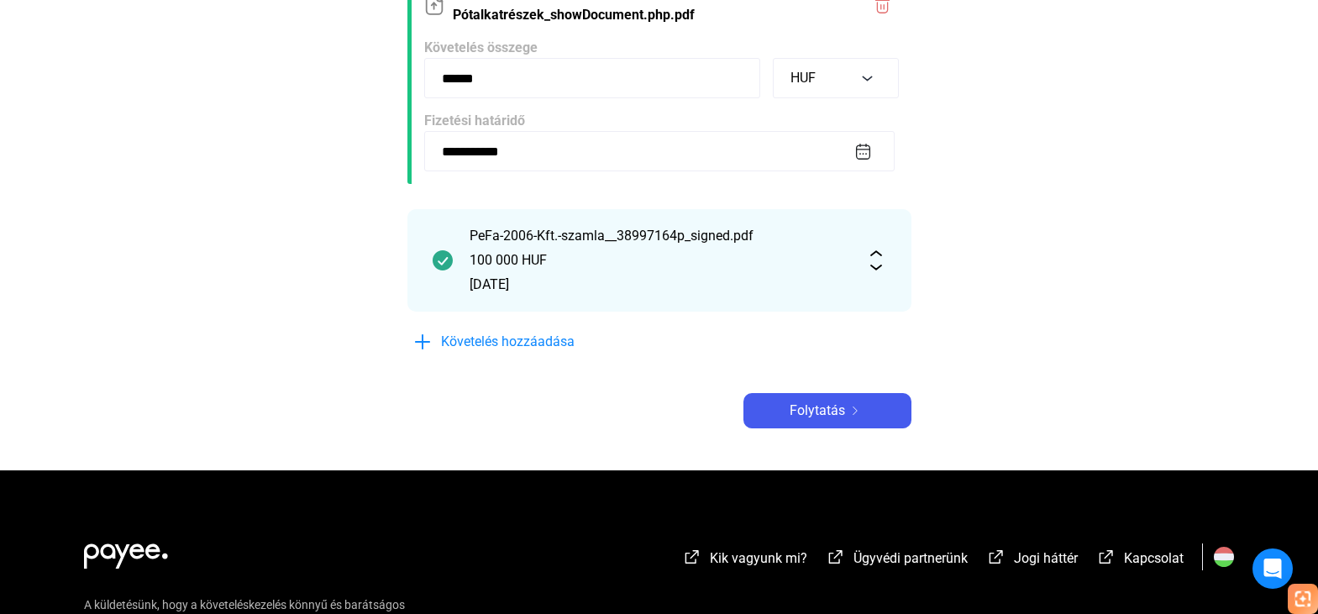
scroll to position [924, 0]
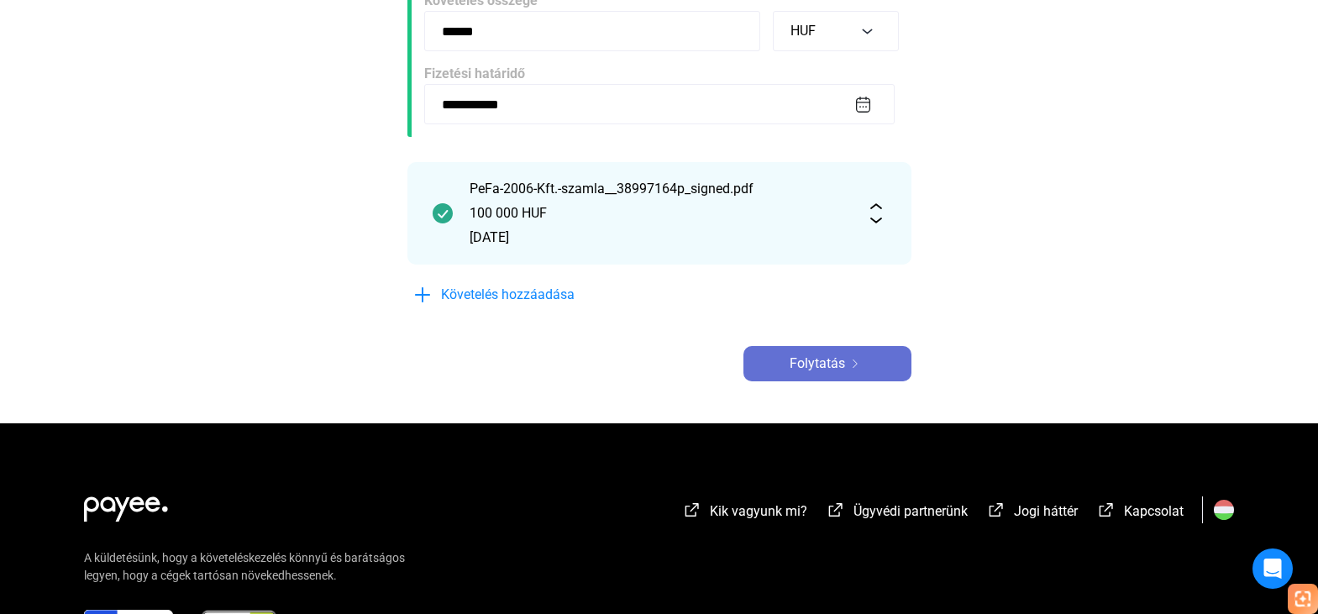
click at [839, 365] on span "Folytatás" at bounding box center [817, 364] width 55 height 20
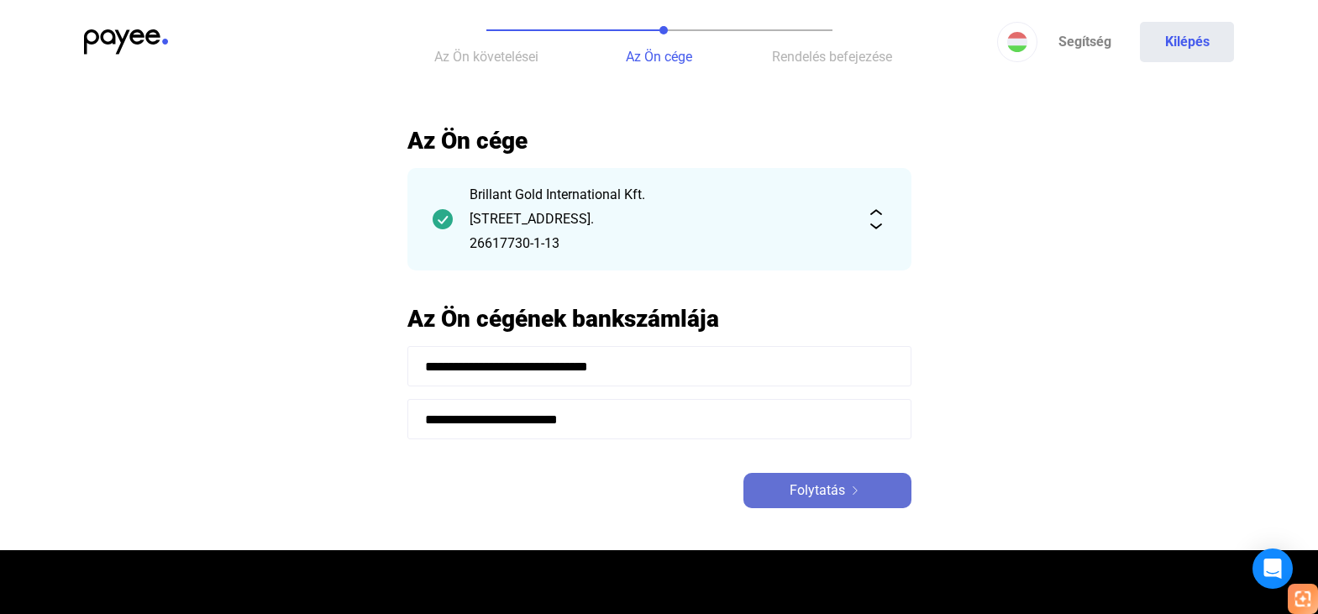
click at [887, 493] on div "Folytatás" at bounding box center [828, 491] width 158 height 20
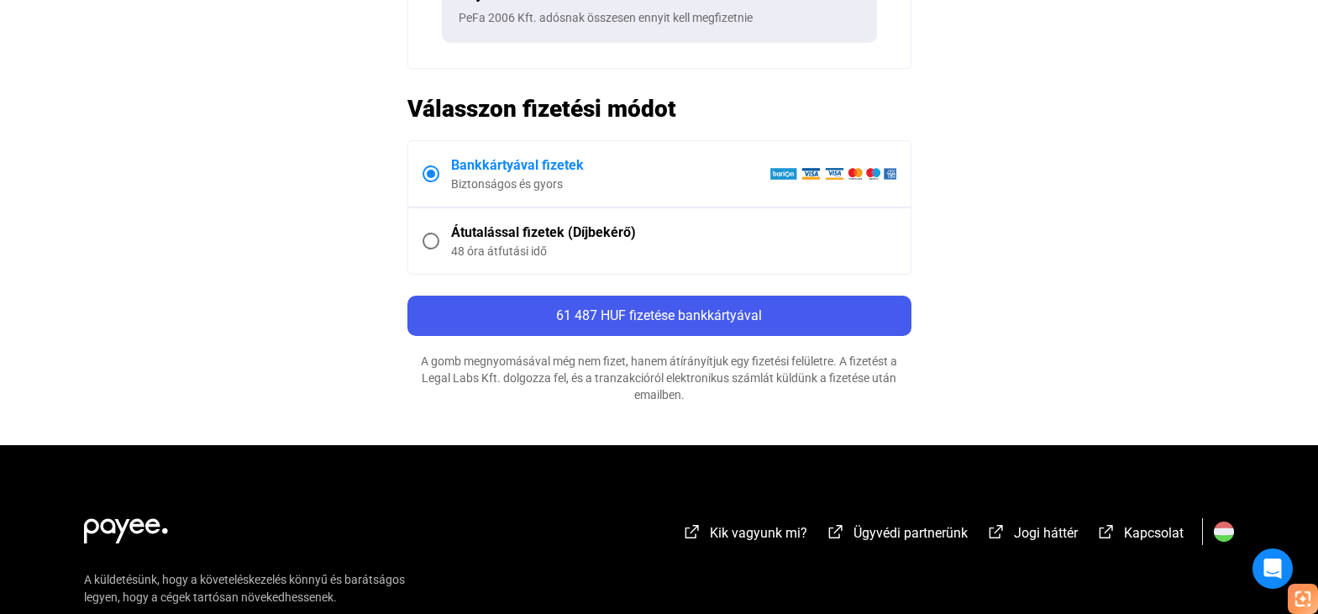
scroll to position [924, 0]
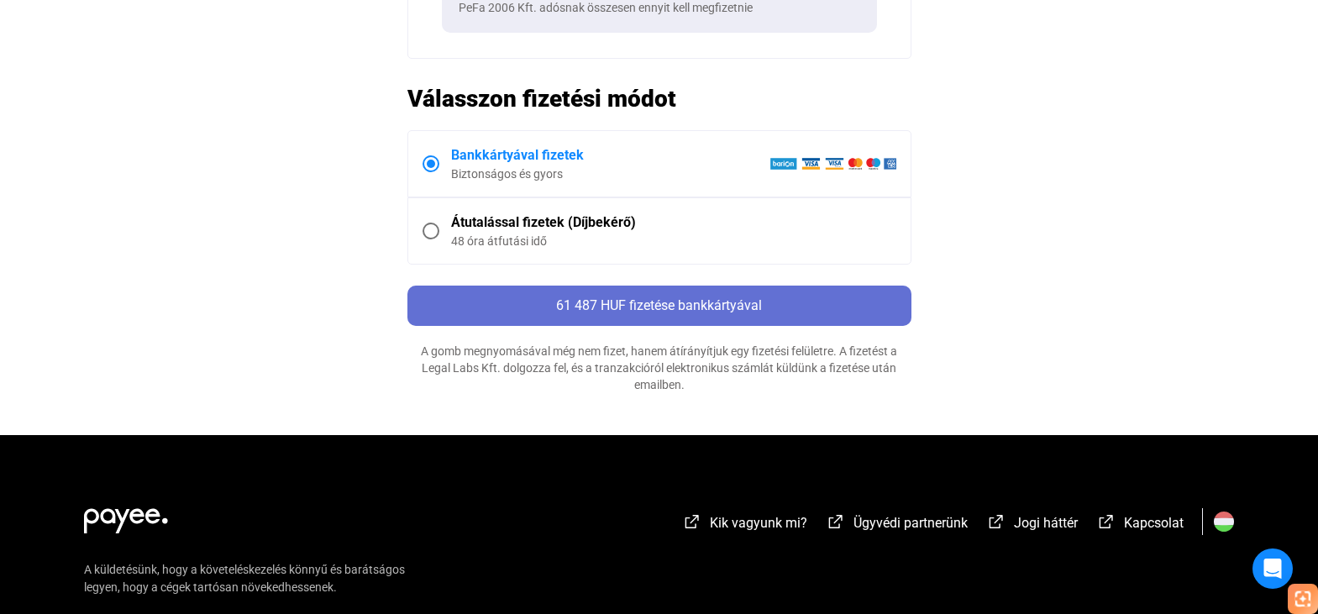
click at [716, 310] on span "61 487 HUF fizetése bankkártyával" at bounding box center [659, 305] width 206 height 16
